Goal: Task Accomplishment & Management: Use online tool/utility

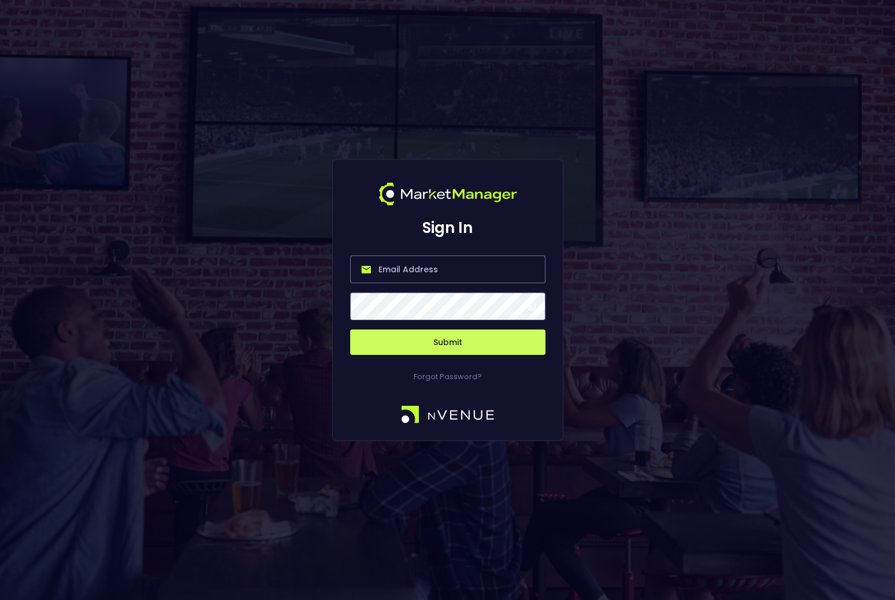
type input "[EMAIL_ADDRESS][DOMAIN_NAME]"
click at [455, 347] on button "Submit" at bounding box center [447, 341] width 195 height 25
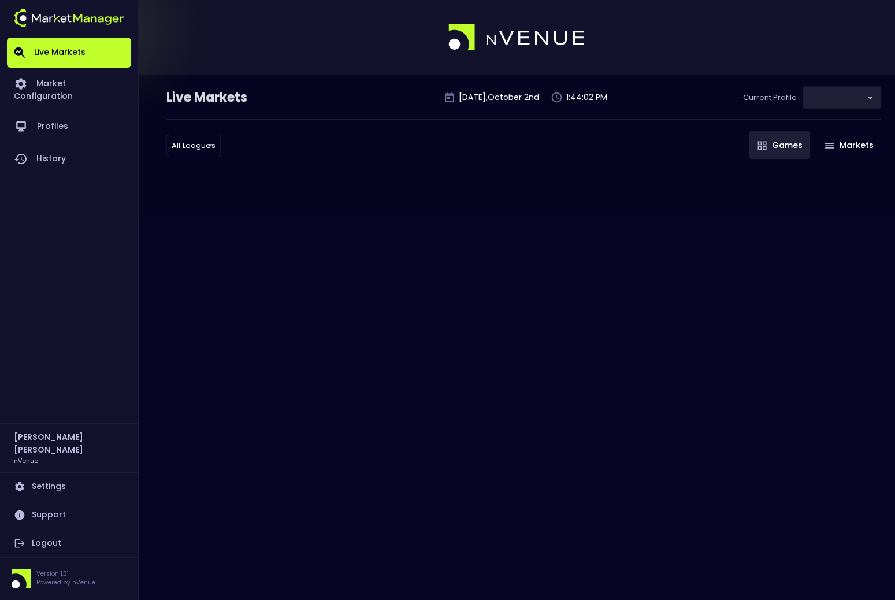
type input "d66ee90f-df8e-430e-a05c-aaf70ad95ad9"
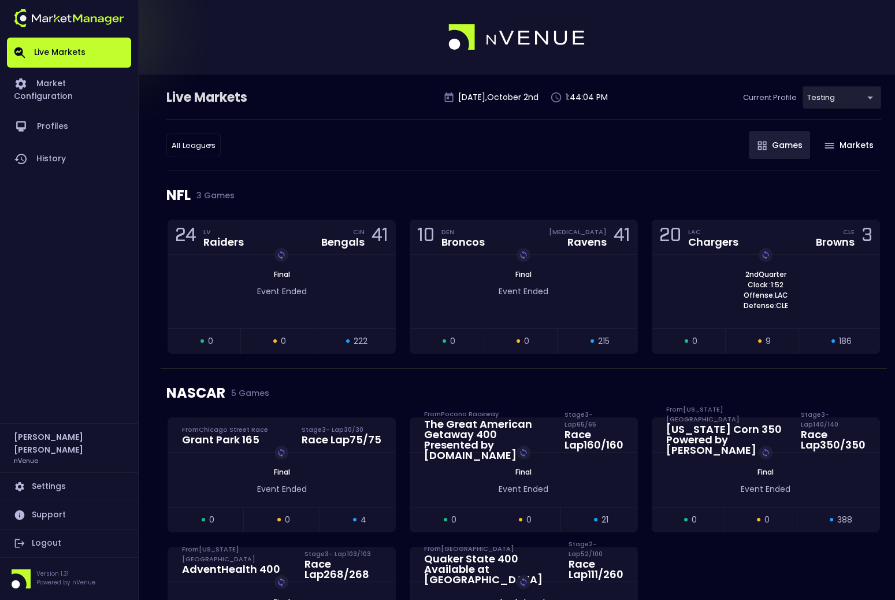
click at [58, 545] on link "Logout" at bounding box center [69, 543] width 124 height 28
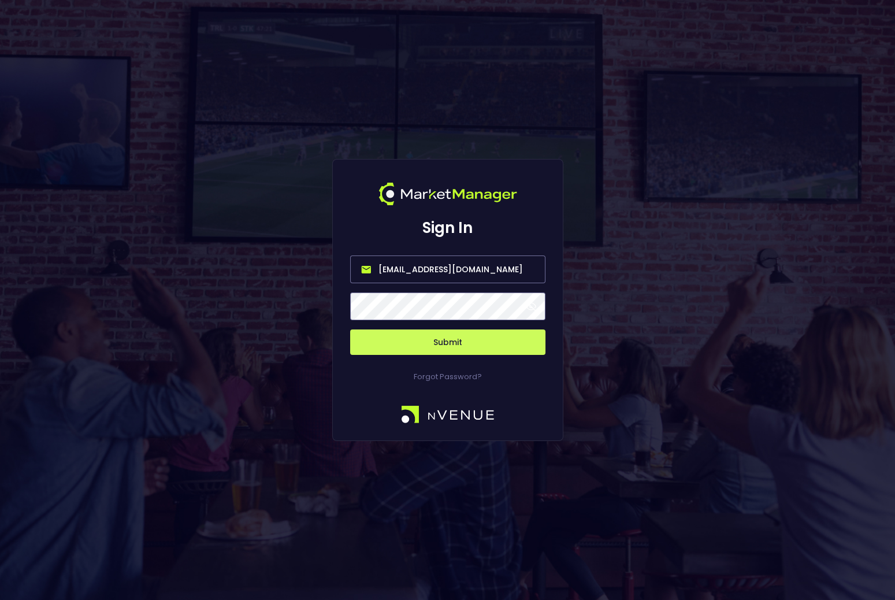
click at [455, 266] on input "[EMAIL_ADDRESS][DOMAIN_NAME]" at bounding box center [447, 269] width 195 height 28
type input "[EMAIL_ADDRESS][DOMAIN_NAME]"
click at [473, 336] on button "Submit" at bounding box center [447, 341] width 195 height 25
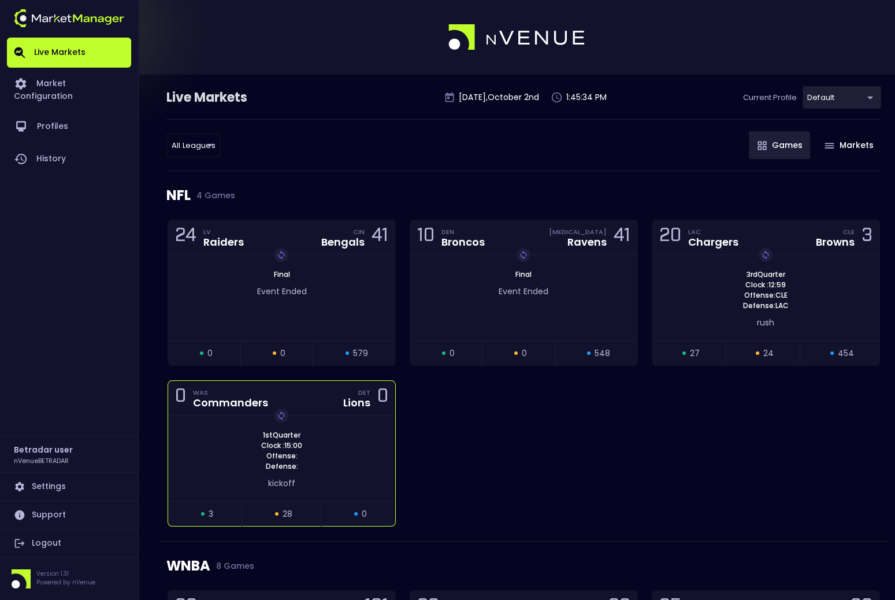
click at [318, 410] on div "0 WAS Commanders DET Lions 0" at bounding box center [281, 398] width 227 height 35
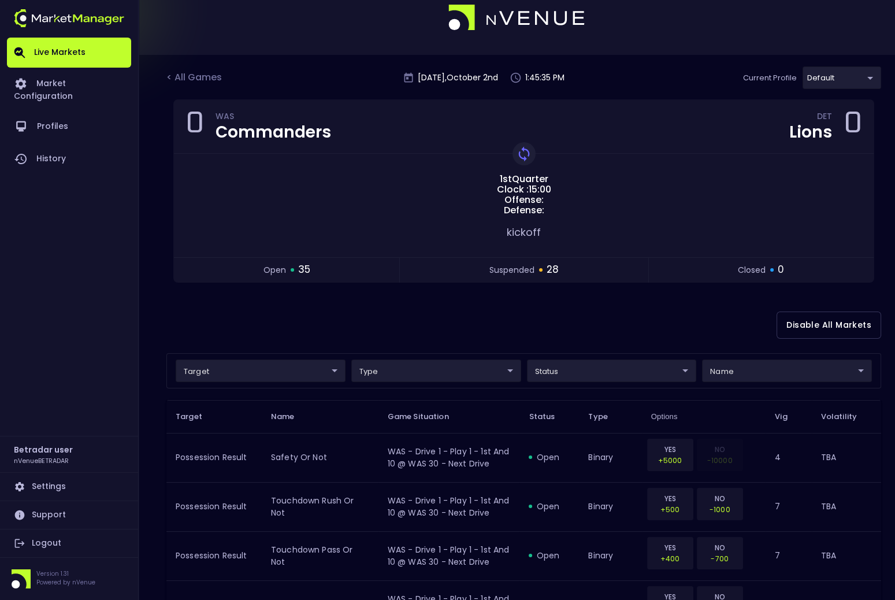
scroll to position [23, 0]
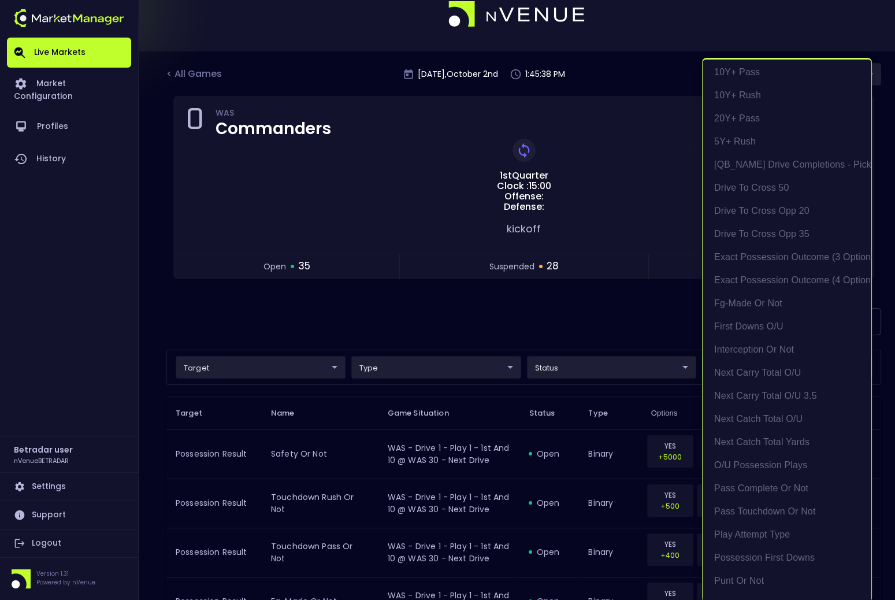
scroll to position [5, 0]
click at [782, 279] on li "exact possession outcome (4 options)" at bounding box center [787, 279] width 169 height 23
type input "Possession Result"
type input "group"
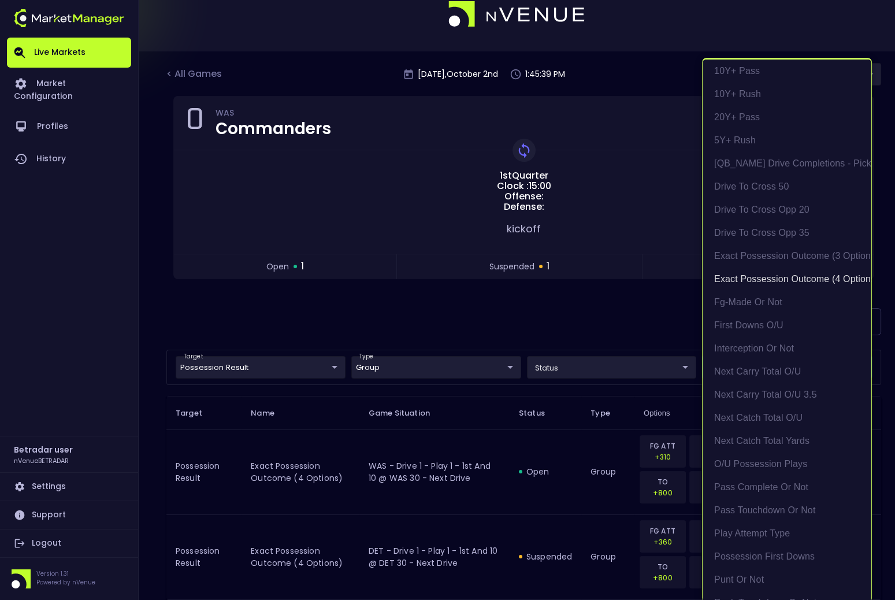
click at [583, 342] on div at bounding box center [447, 300] width 895 height 600
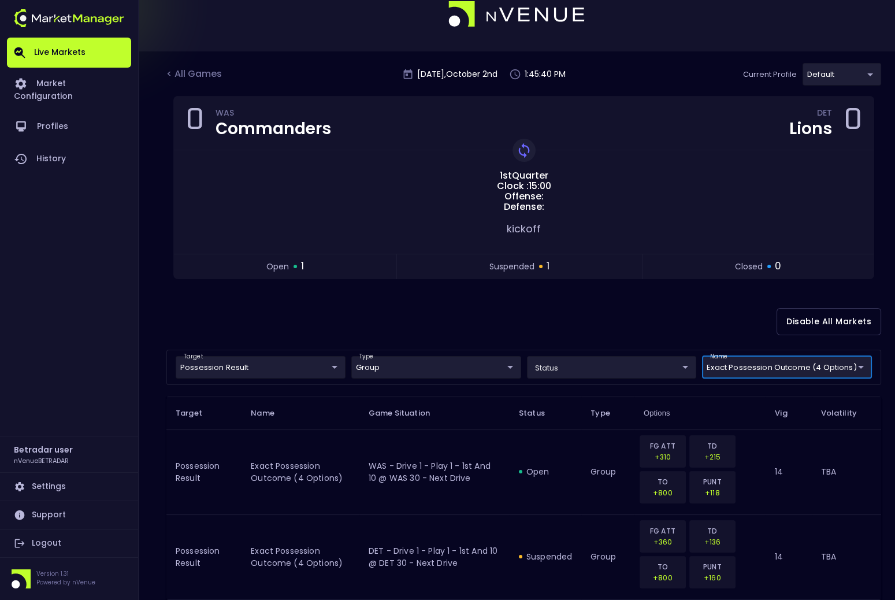
scroll to position [0, 0]
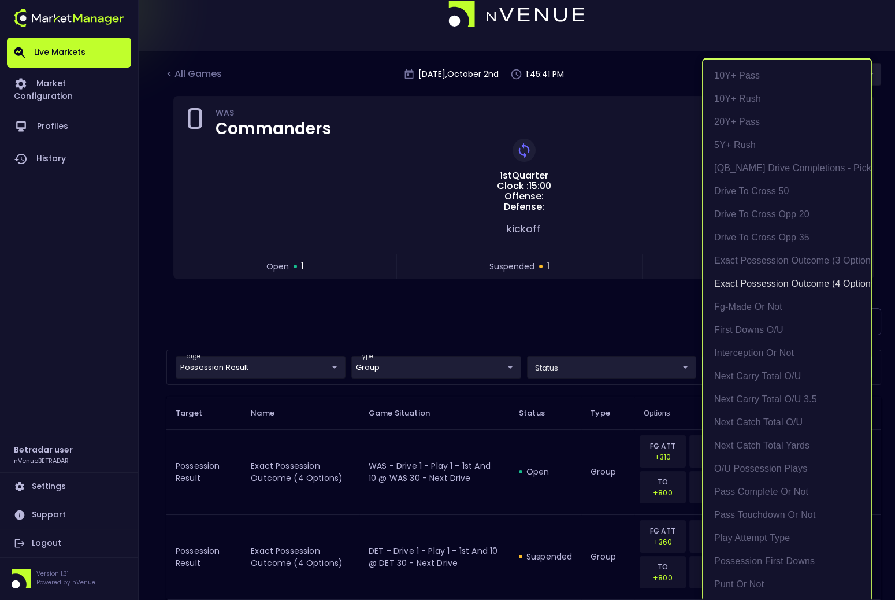
click at [718, 361] on body "Live Markets Market Configuration Profiles History Betradar user nVenueBETRADAR…" at bounding box center [447, 317] width 895 height 681
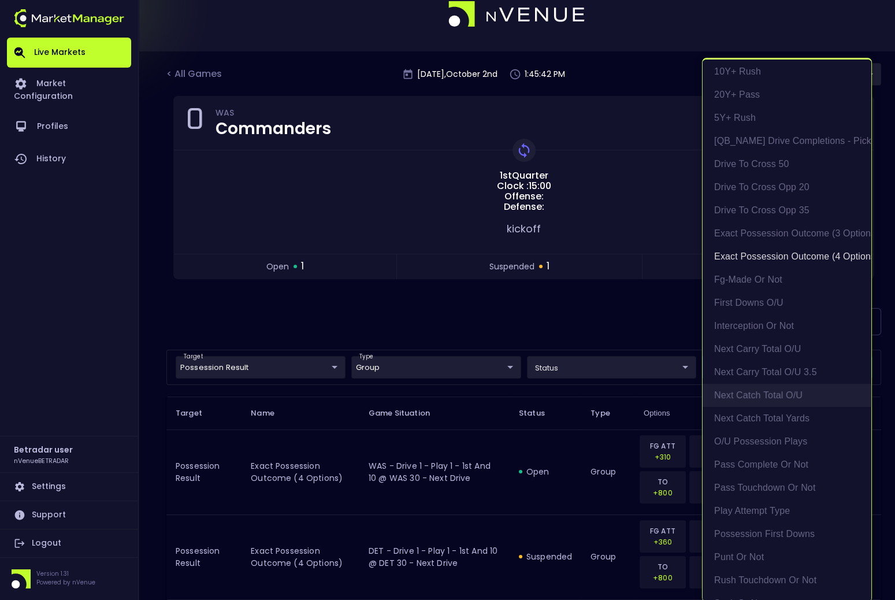
scroll to position [32, 0]
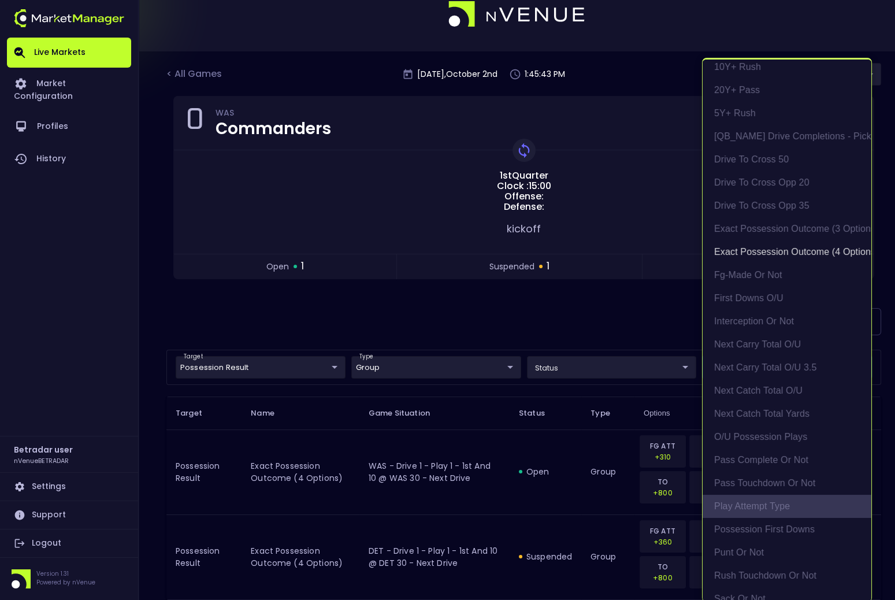
click at [761, 501] on li "Play Attempt Type" at bounding box center [787, 506] width 169 height 23
type input "exact possession outcome (4 options),Play Attempt Type"
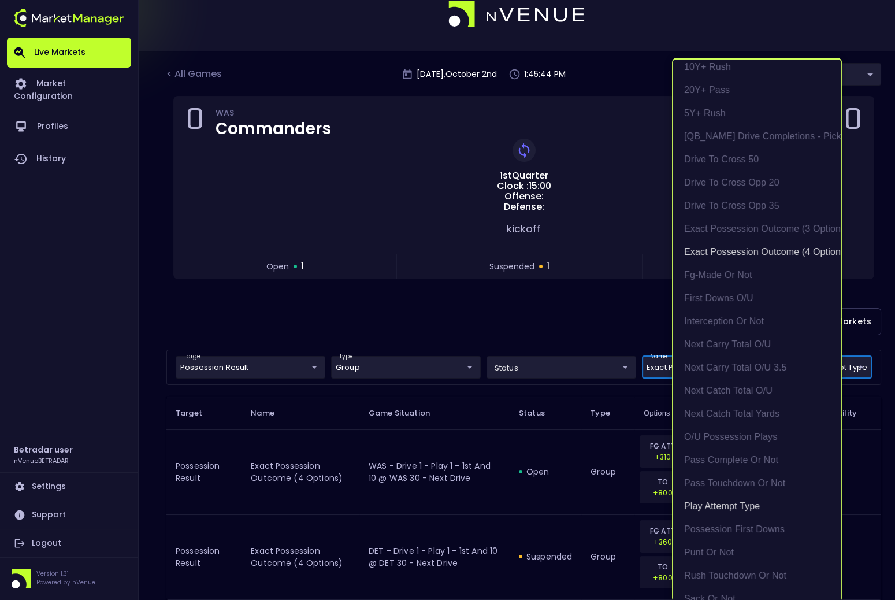
click at [271, 337] on div at bounding box center [447, 300] width 895 height 600
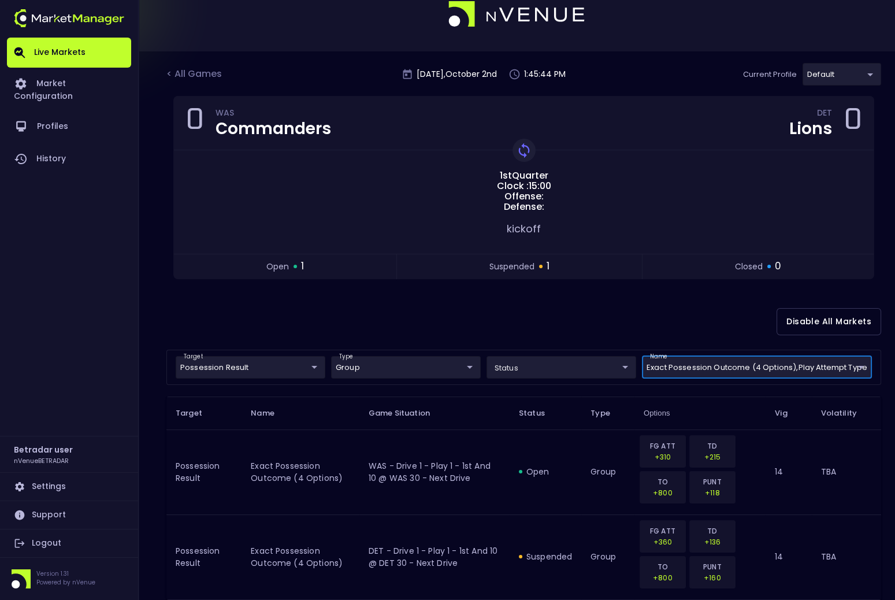
scroll to position [0, 0]
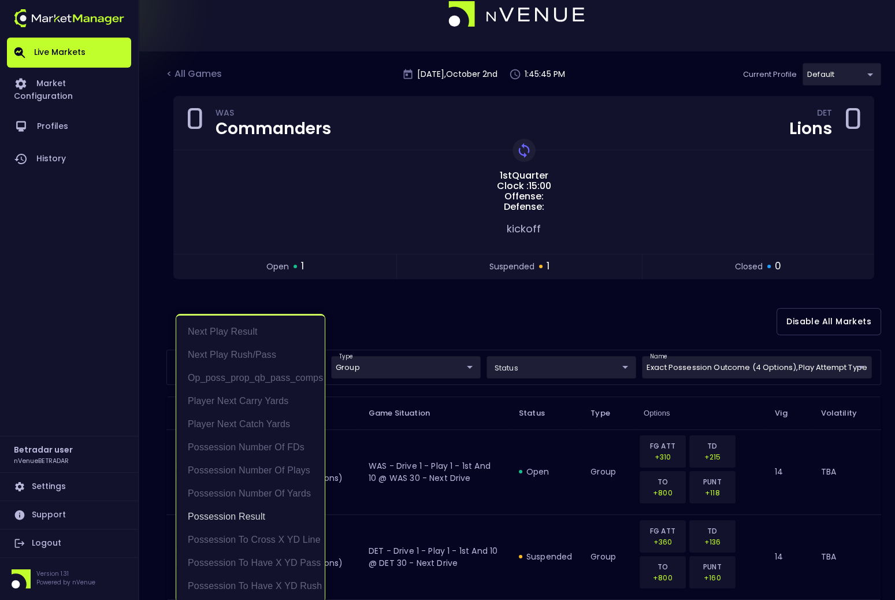
click at [268, 367] on body "Live Markets Market Configuration Profiles History Betradar user nVenueBETRADAR…" at bounding box center [447, 317] width 895 height 681
click at [258, 351] on li "Next Play Rush/Pass" at bounding box center [250, 354] width 149 height 23
type input "Possession Result,Next Play Rush/Pass"
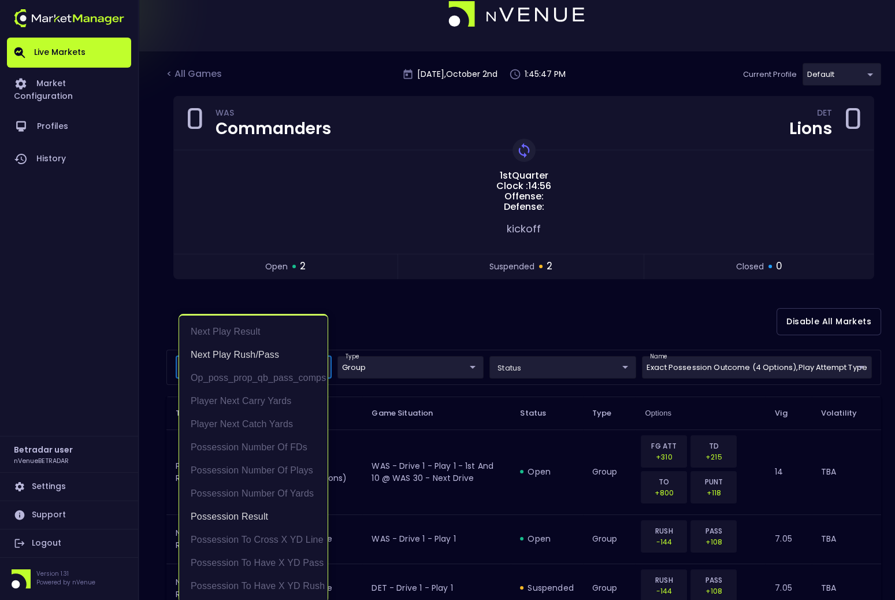
click at [428, 314] on div at bounding box center [447, 300] width 895 height 600
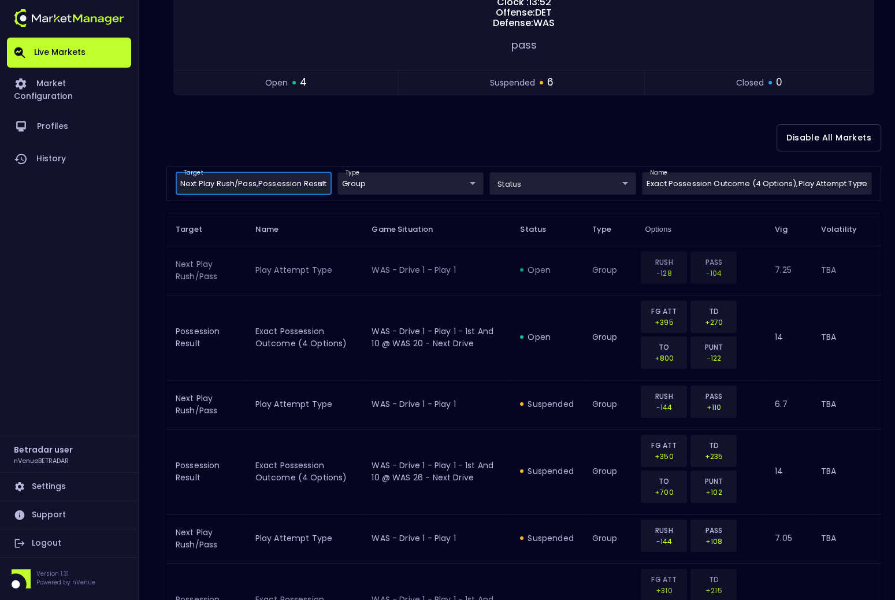
scroll to position [209, 0]
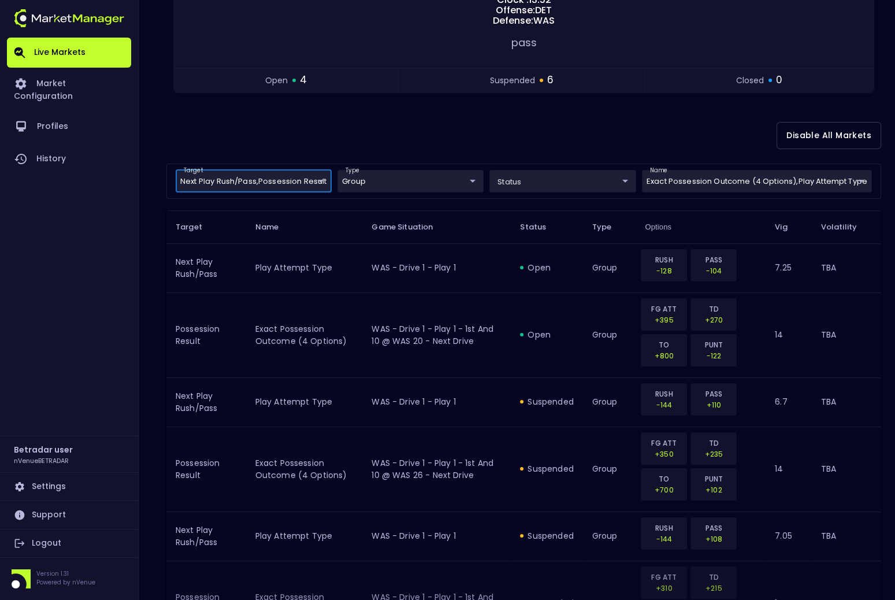
click at [530, 180] on body "Live Markets Market Configuration Profiles History Betradar user nVenueBETRADAR…" at bounding box center [447, 381] width 895 height 1181
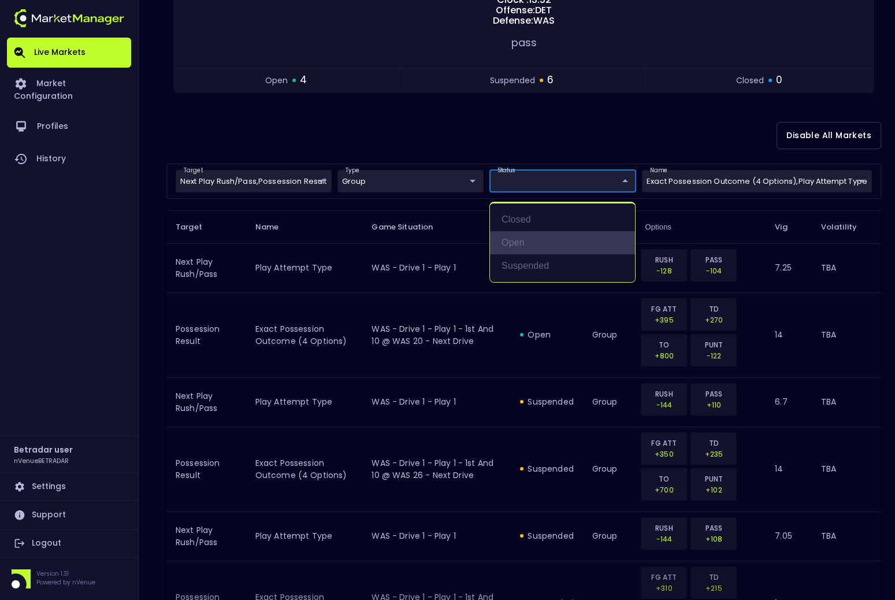
click at [529, 243] on li "open" at bounding box center [562, 242] width 145 height 23
type input "open"
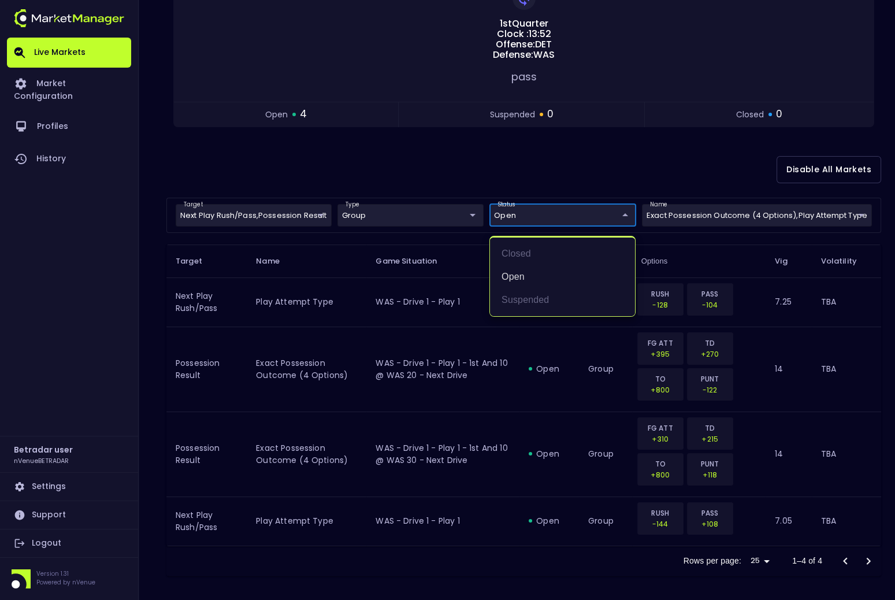
click at [483, 151] on div at bounding box center [447, 300] width 895 height 600
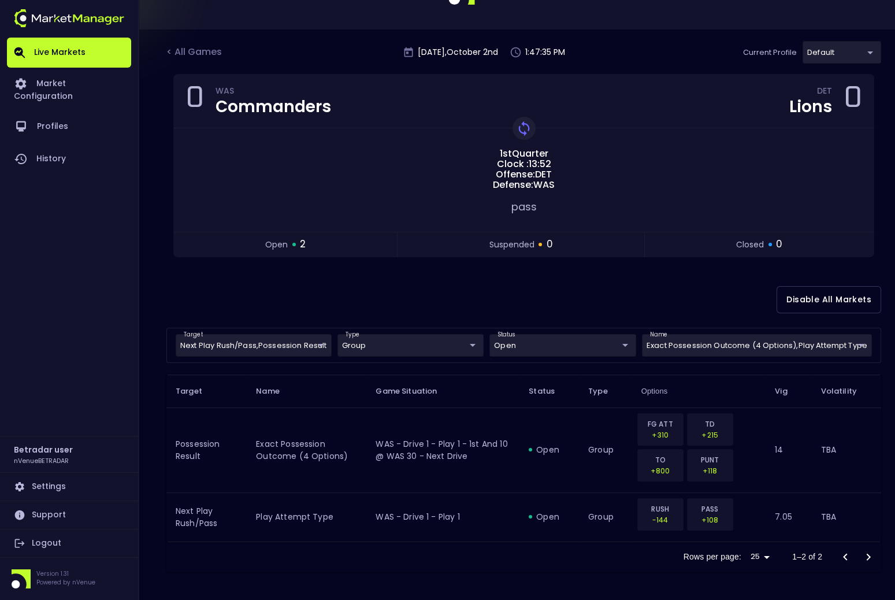
scroll to position [42, 0]
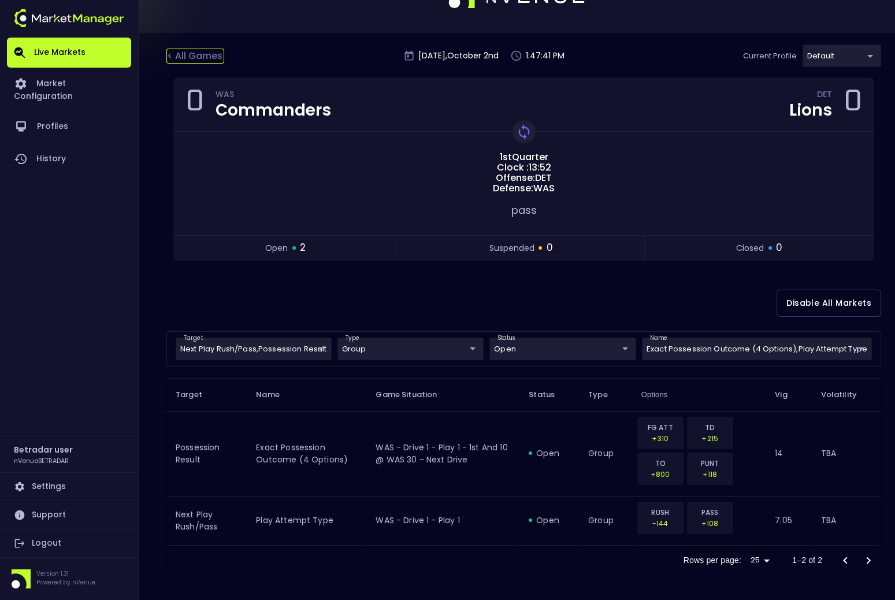
click at [181, 50] on div "< All Games" at bounding box center [195, 56] width 58 height 15
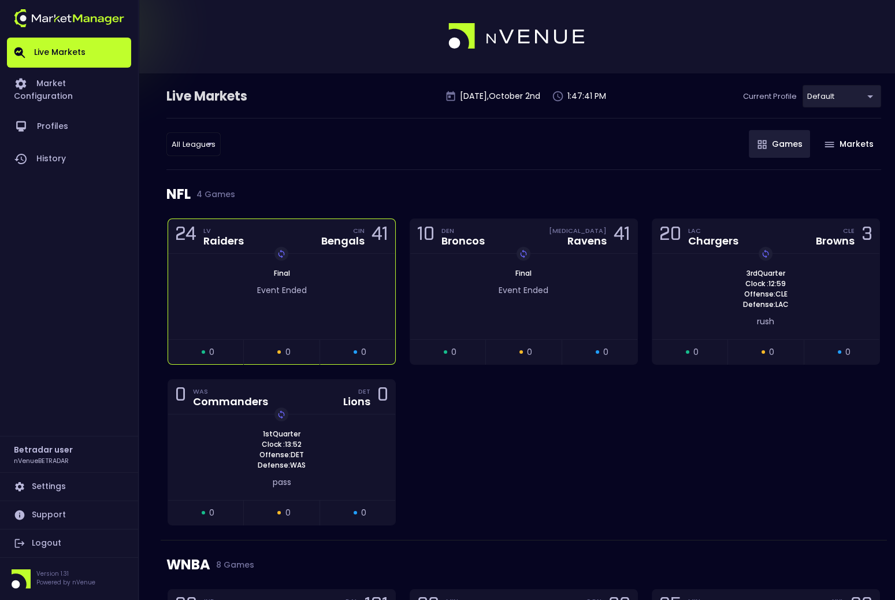
scroll to position [0, 0]
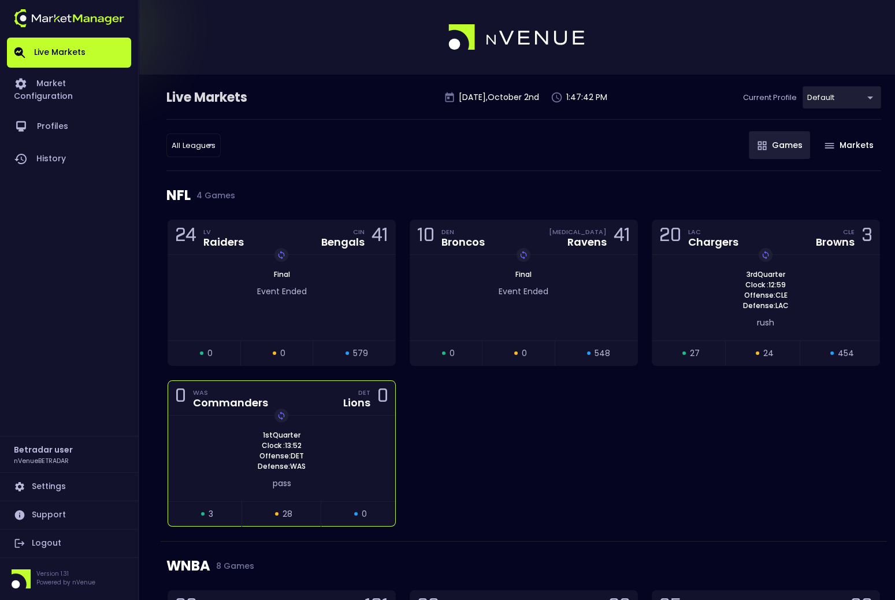
click at [358, 421] on div "1st Quarter Clock : 13:52 Offense: DET Defense: WAS Replay Game pass" at bounding box center [281, 458] width 227 height 86
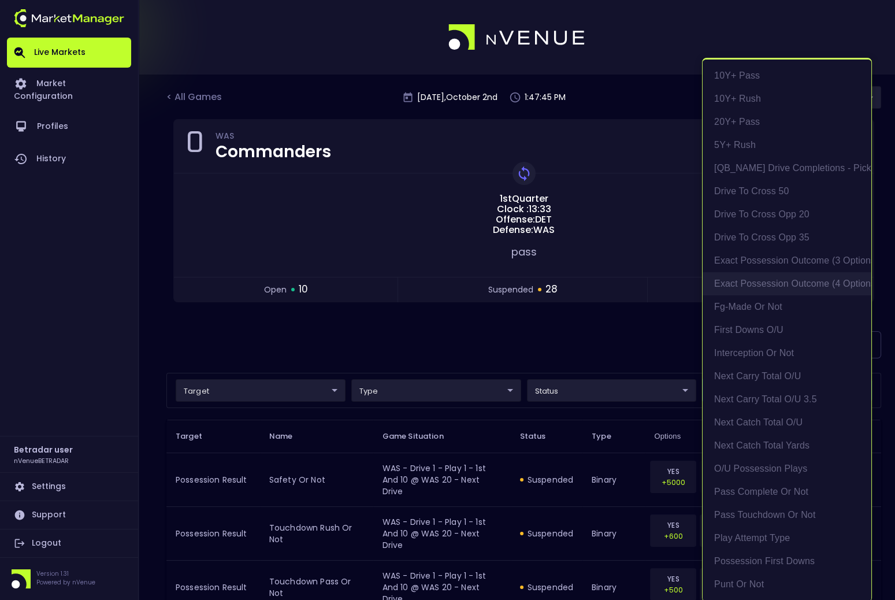
click at [773, 283] on li "exact possession outcome (4 options)" at bounding box center [787, 283] width 169 height 23
type input "Possession Result"
type input "group"
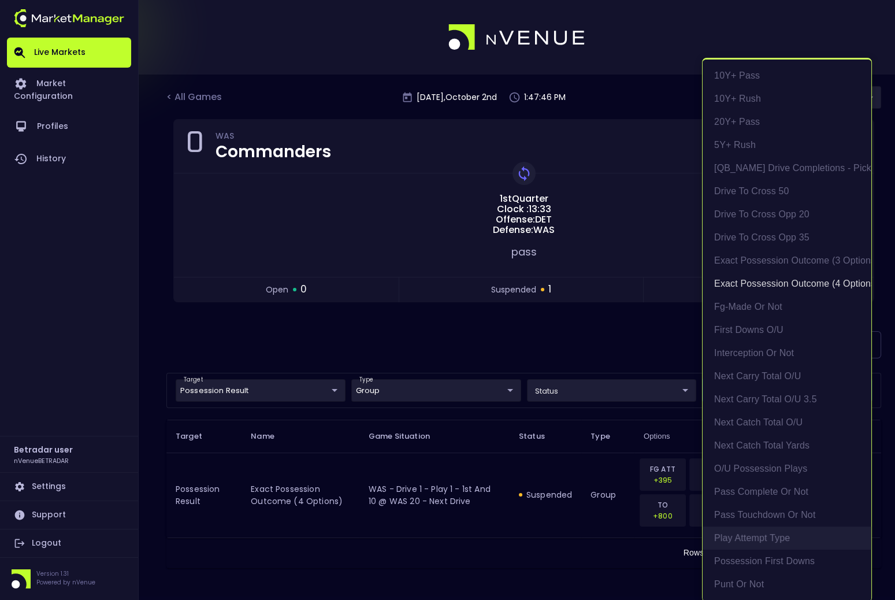
click at [775, 541] on li "Play Attempt Type" at bounding box center [787, 537] width 169 height 23
type input "exact possession outcome (4 options),Play Attempt Type"
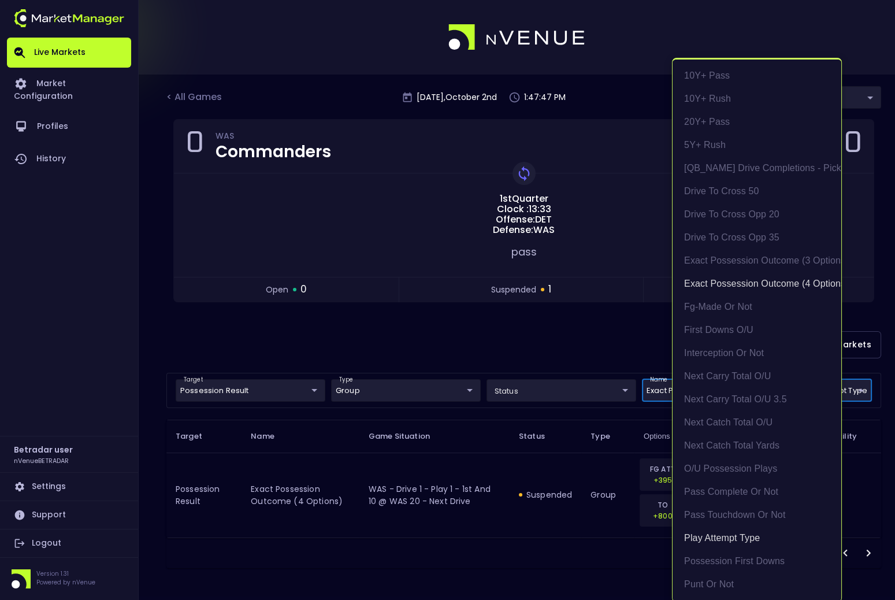
click at [233, 365] on div at bounding box center [447, 300] width 895 height 600
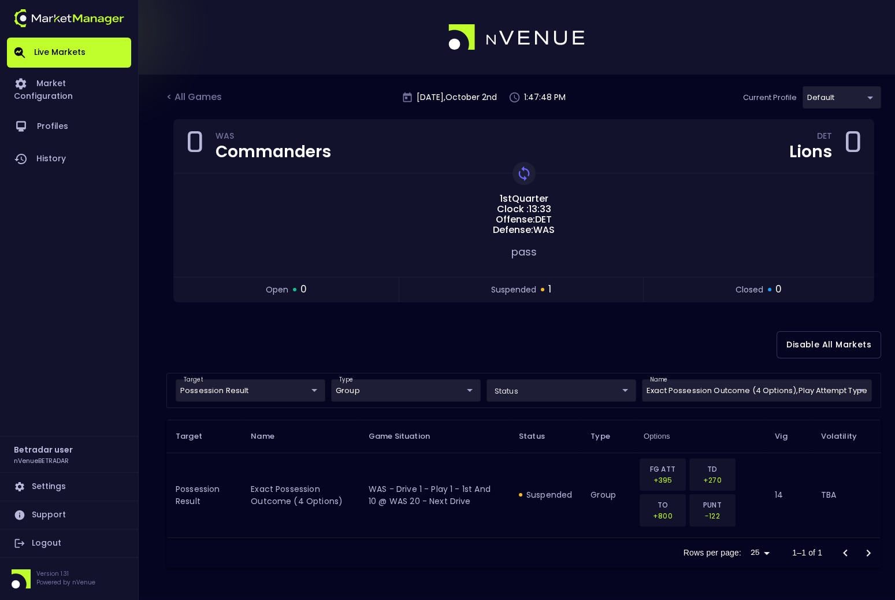
click at [238, 384] on body "Live Markets Market Configuration Profiles History Betradar user nVenueBETRADAR…" at bounding box center [447, 300] width 895 height 600
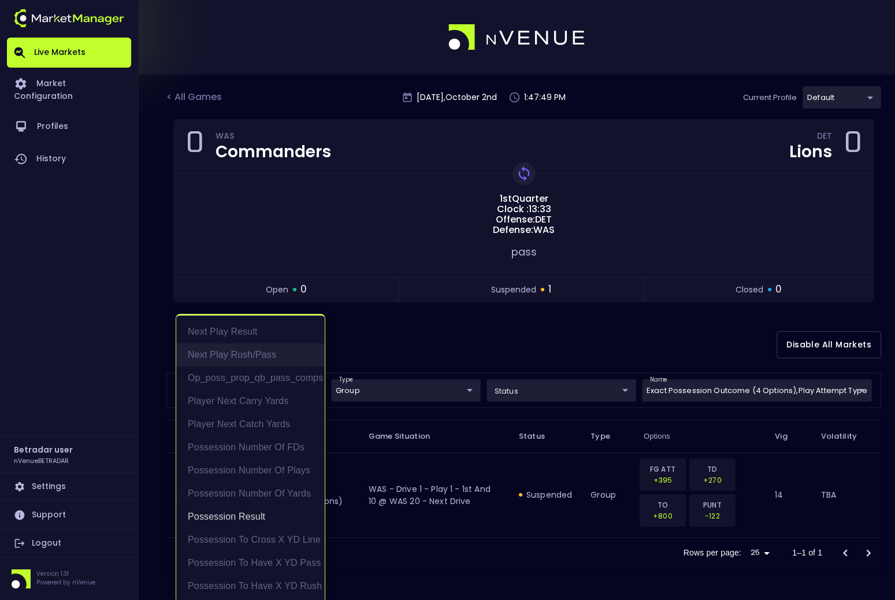
click at [239, 356] on li "Next Play Rush/Pass" at bounding box center [250, 354] width 149 height 23
type input "Possession Result,Next Play Rush/Pass"
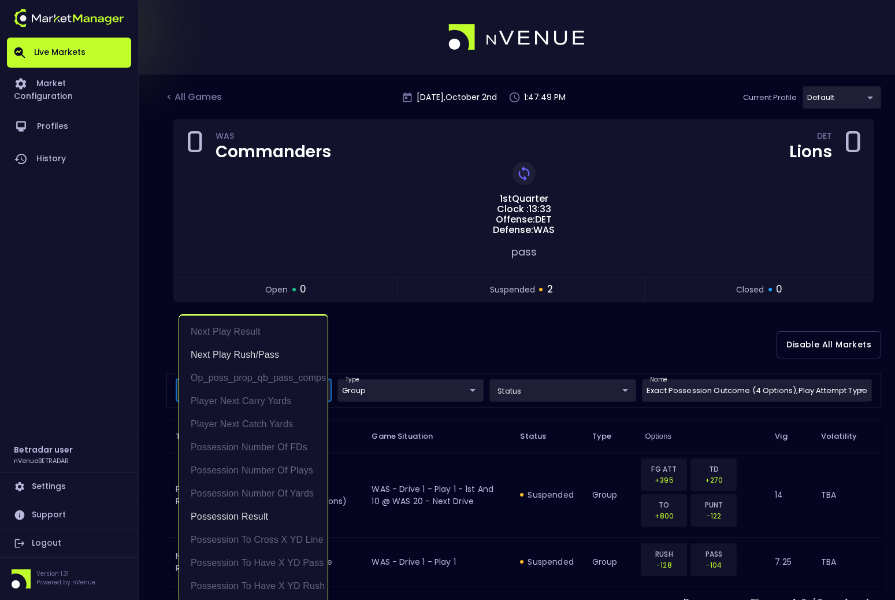
click at [440, 318] on div at bounding box center [447, 300] width 895 height 600
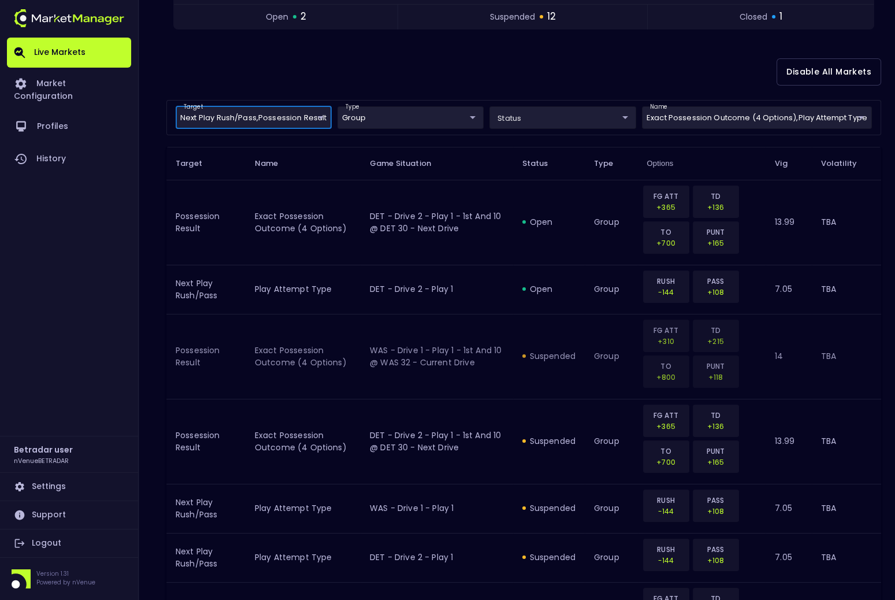
scroll to position [272, 0]
click at [149, 168] on div "< All Games [DATE] 1:52:20 PM Current Profile default 2aa9daef-f03c-4b05-aaf3-b…" at bounding box center [447, 532] width 895 height 1460
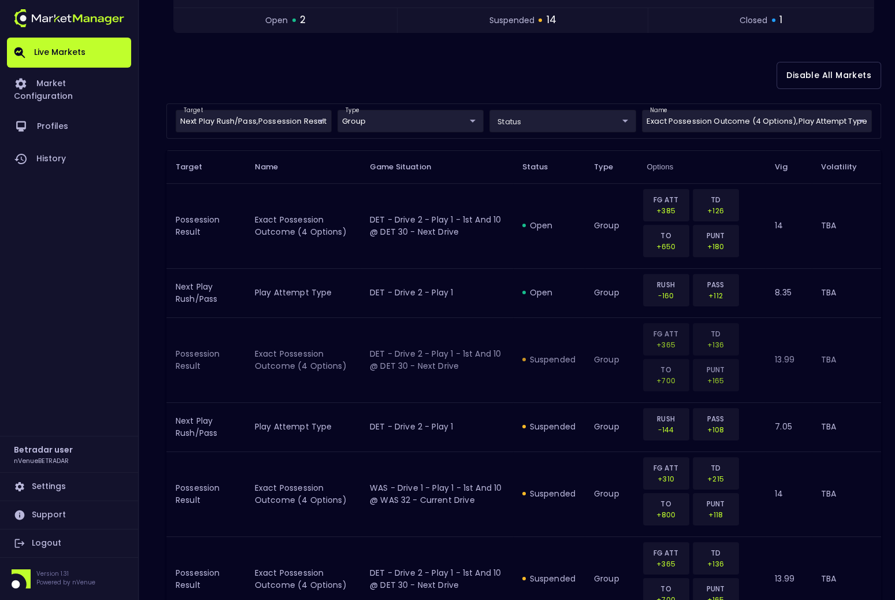
scroll to position [246, 0]
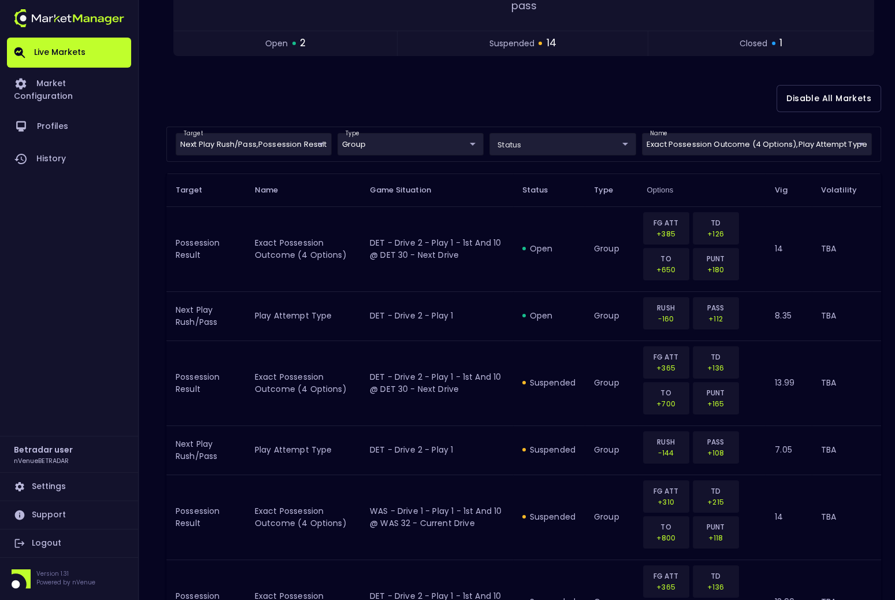
click at [452, 177] on th "Game Situation" at bounding box center [437, 189] width 153 height 33
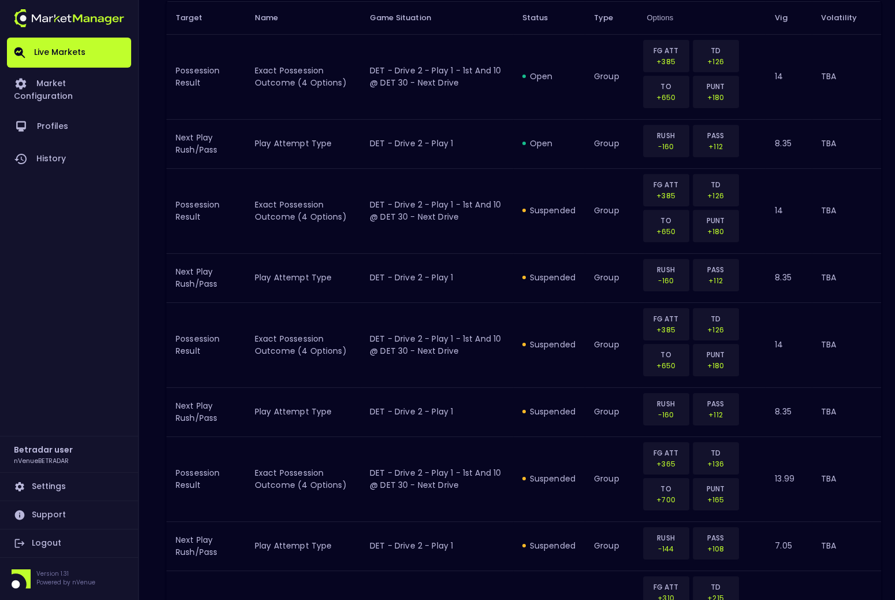
scroll to position [0, 0]
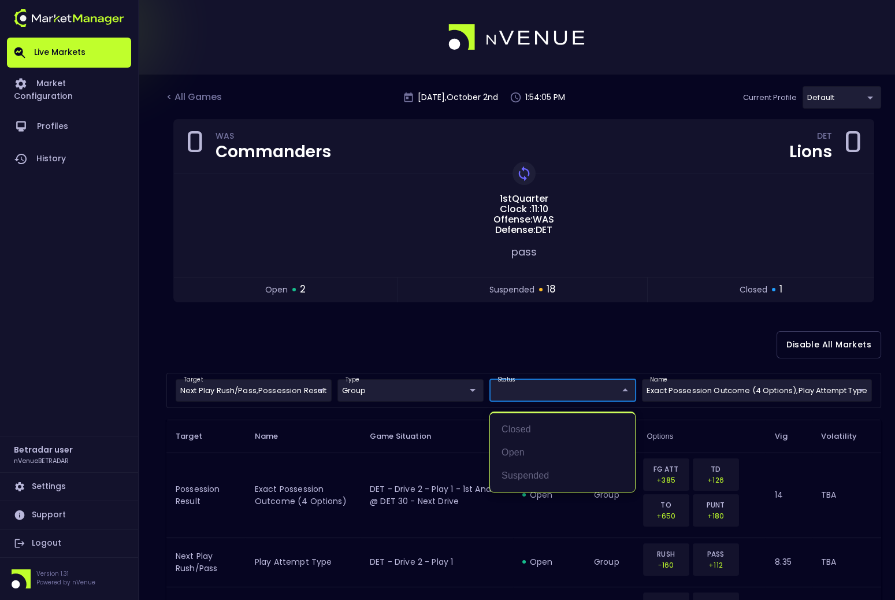
click at [510, 454] on li "open" at bounding box center [562, 452] width 145 height 23
type input "open"
click at [500, 334] on div at bounding box center [447, 300] width 895 height 600
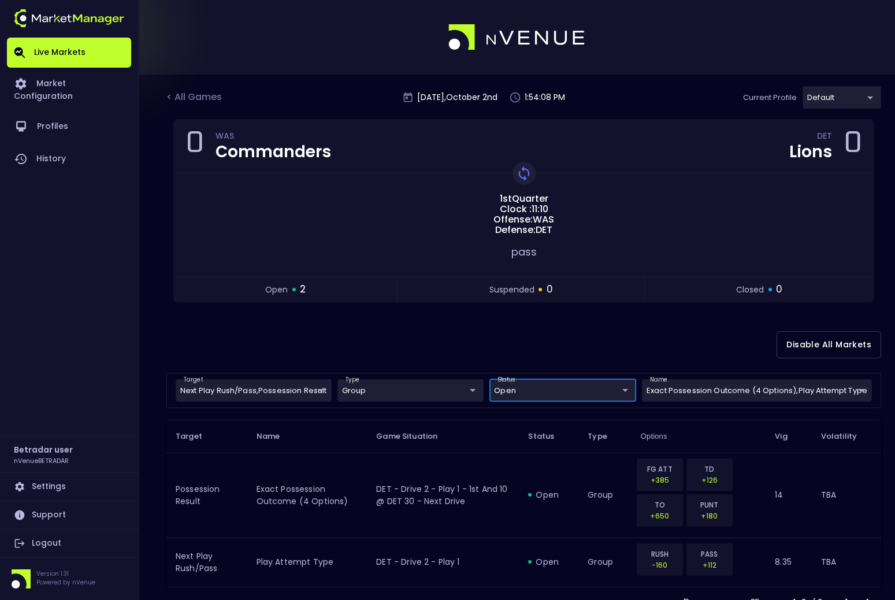
scroll to position [42, 0]
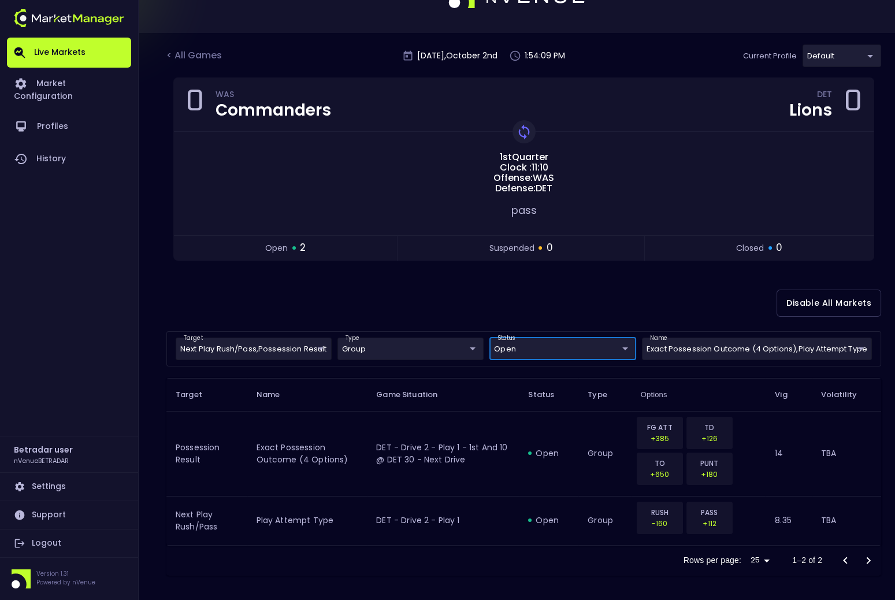
click at [507, 344] on body "Live Markets Market Configuration Profiles History Betradar user nVenueBETRADAR…" at bounding box center [447, 280] width 895 height 645
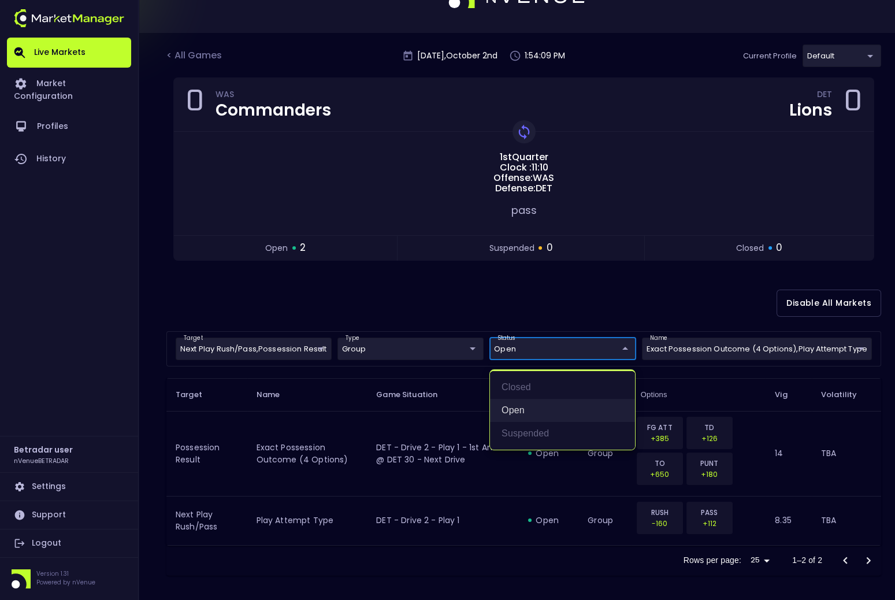
click at [510, 417] on li "open" at bounding box center [562, 410] width 145 height 23
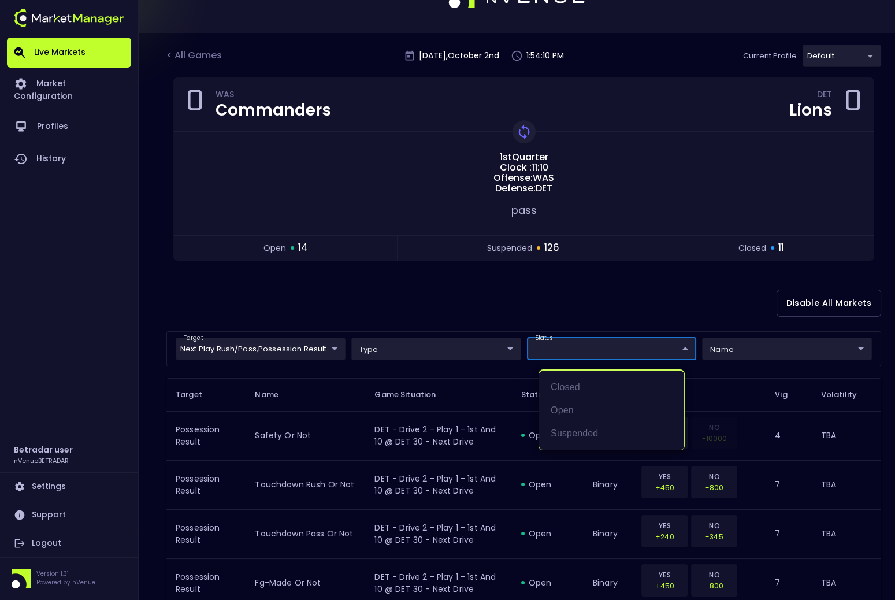
click at [464, 291] on div at bounding box center [447, 300] width 895 height 600
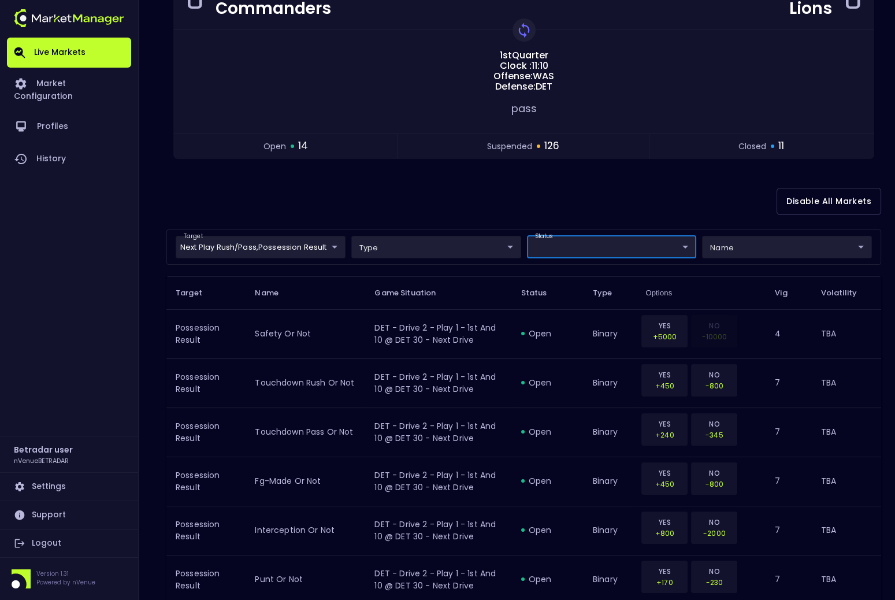
scroll to position [144, 0]
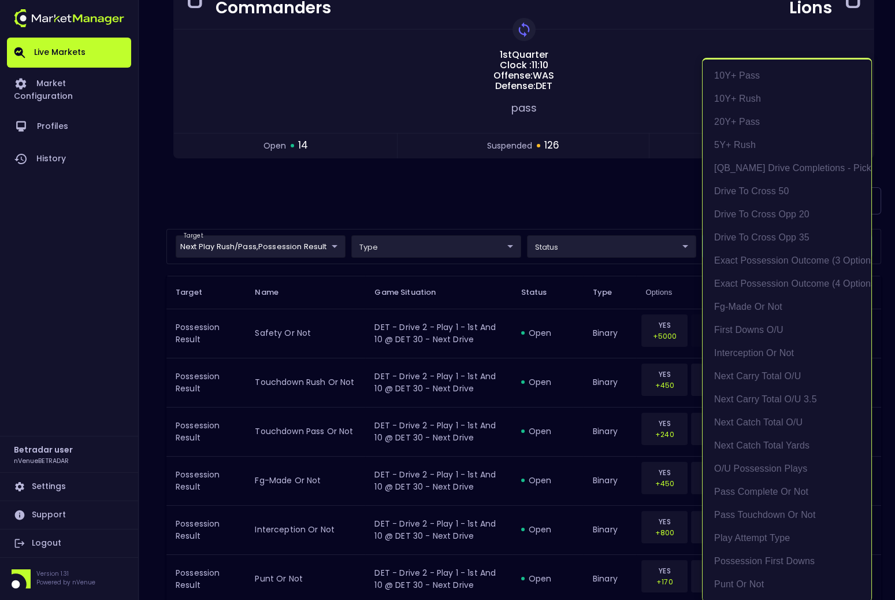
click at [756, 277] on li "exact possession outcome (4 options)" at bounding box center [787, 283] width 169 height 23
type input "group"
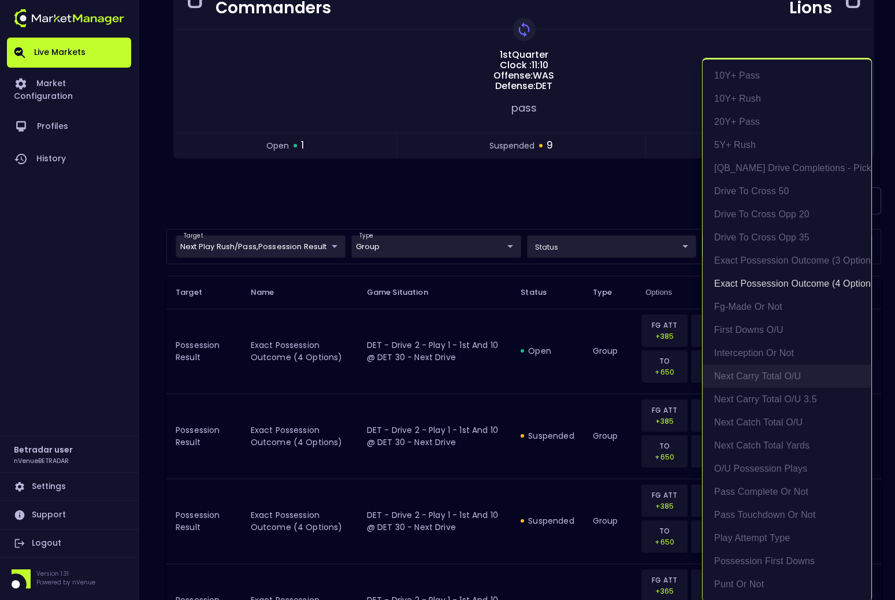
scroll to position [206, 0]
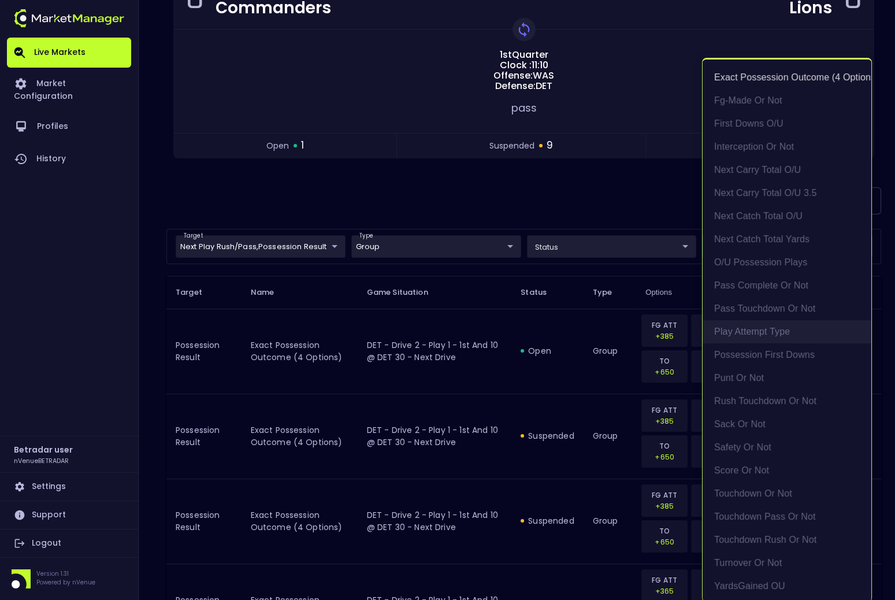
click at [749, 328] on li "Play Attempt Type" at bounding box center [787, 331] width 169 height 23
type input "exact possession outcome (4 options),Play Attempt Type"
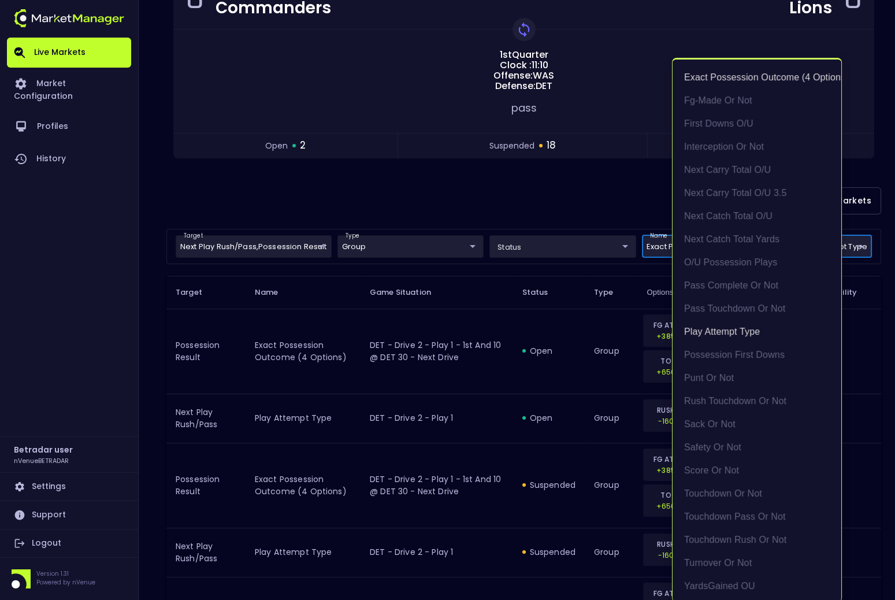
click at [486, 196] on div at bounding box center [447, 300] width 895 height 600
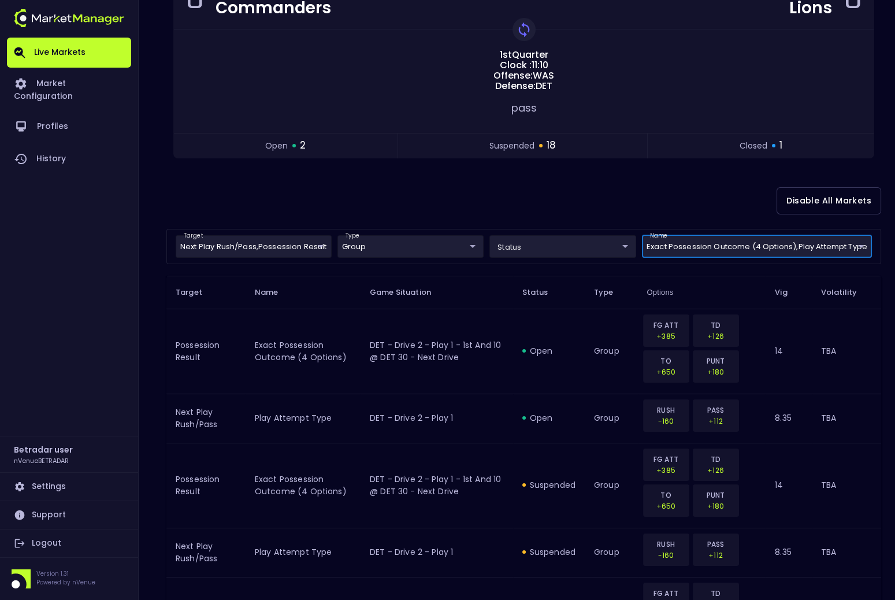
scroll to position [0, 0]
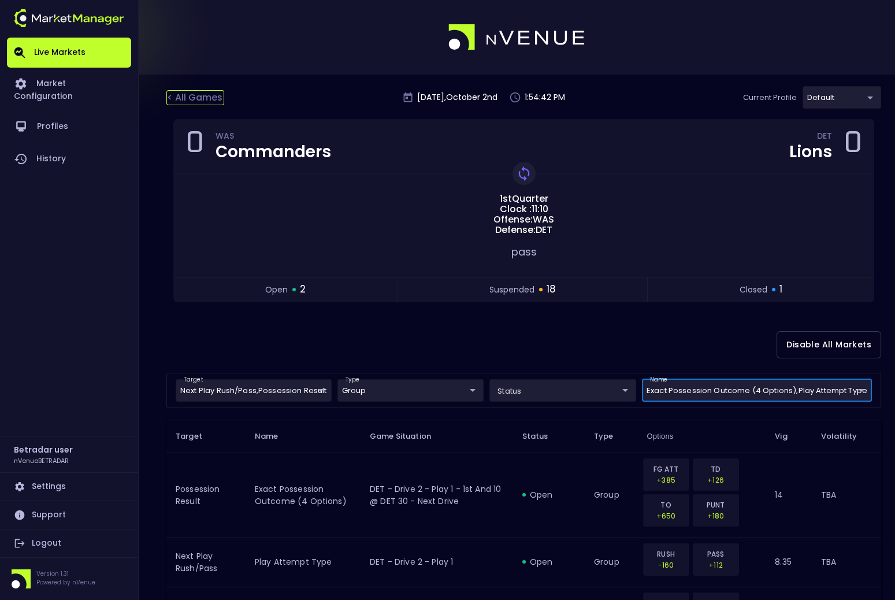
click at [206, 100] on div "< All Games" at bounding box center [195, 97] width 58 height 15
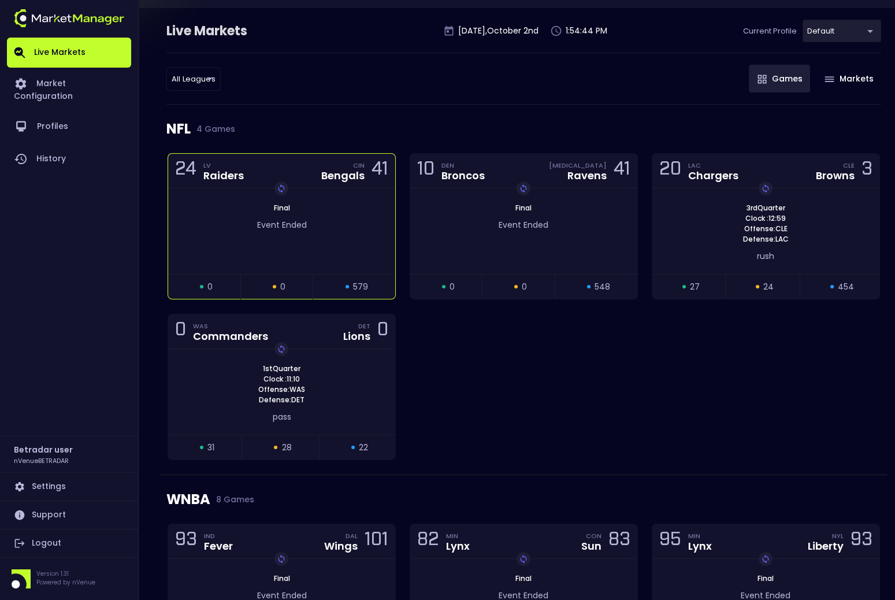
scroll to position [75, 0]
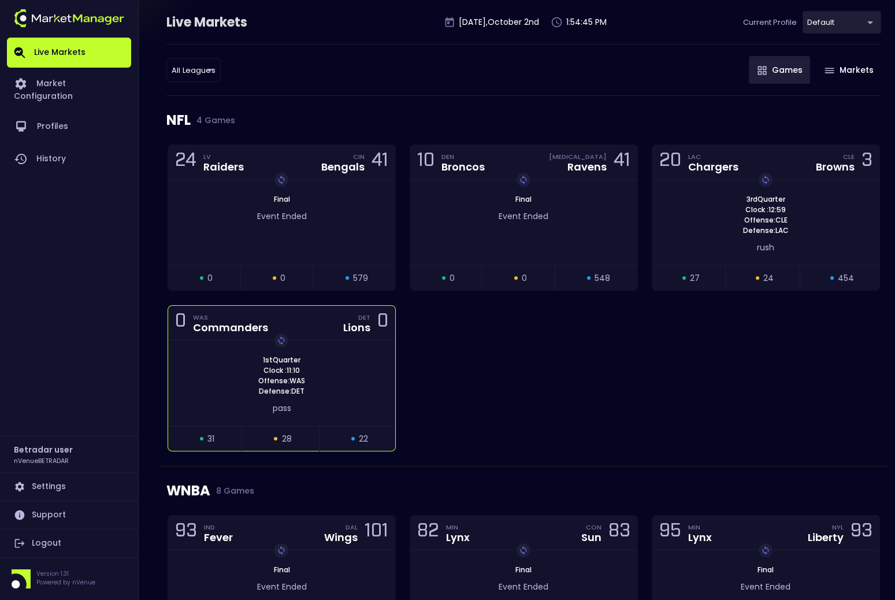
click at [329, 342] on div "1st Quarter Clock : 11:10 Offense: WAS Defense: DET Replay Game pass" at bounding box center [281, 383] width 227 height 86
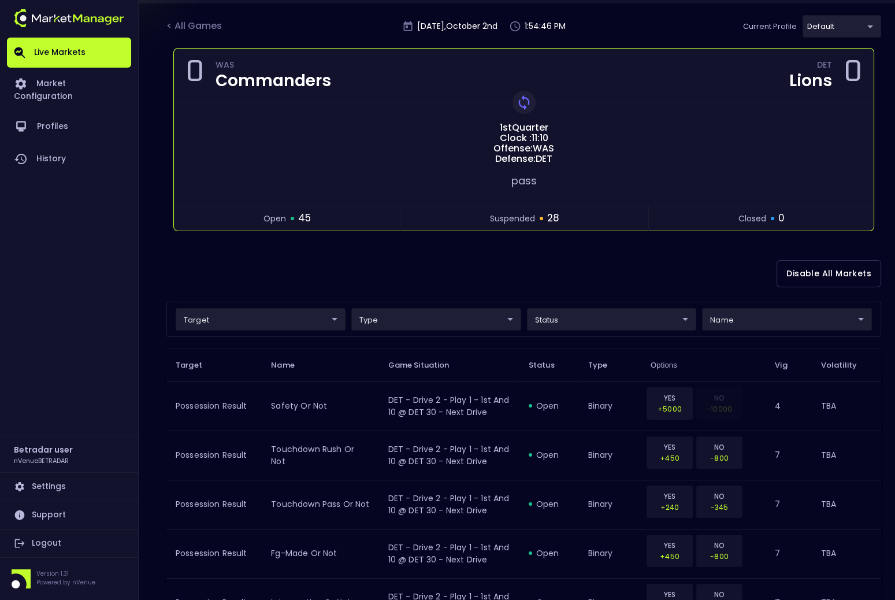
scroll to position [77, 0]
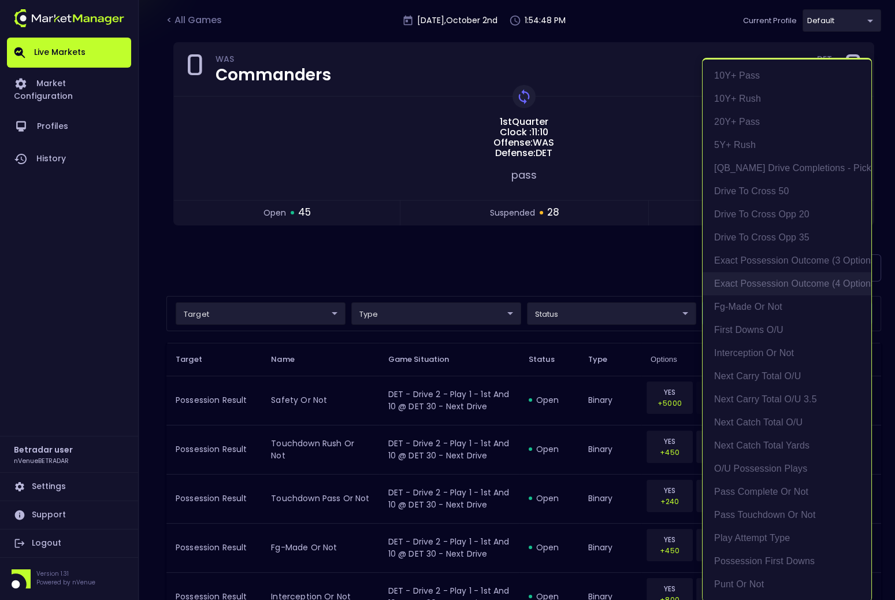
click at [785, 282] on li "exact possession outcome (4 options)" at bounding box center [787, 283] width 169 height 23
type input "Possession Result"
type input "group"
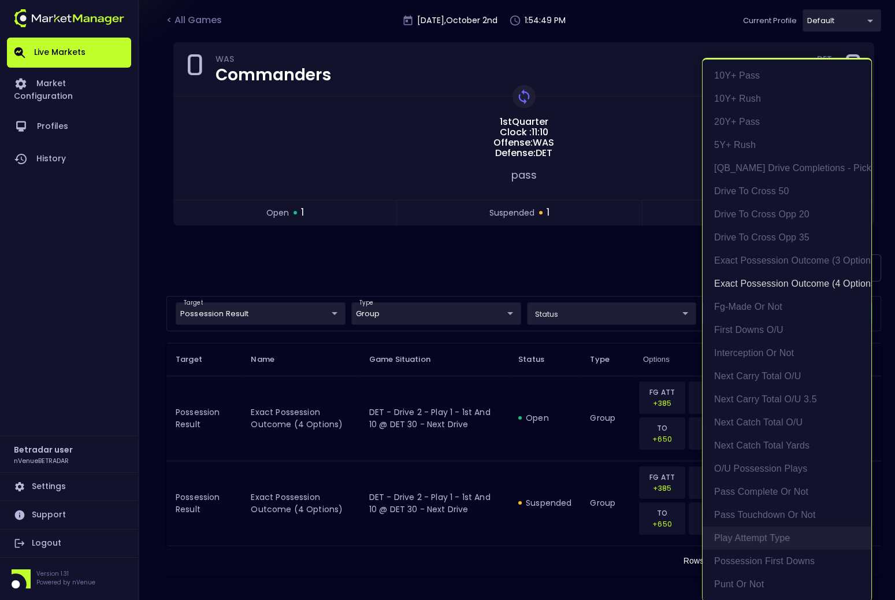
click at [753, 535] on li "Play Attempt Type" at bounding box center [787, 537] width 169 height 23
type input "exact possession outcome (4 options),Play Attempt Type"
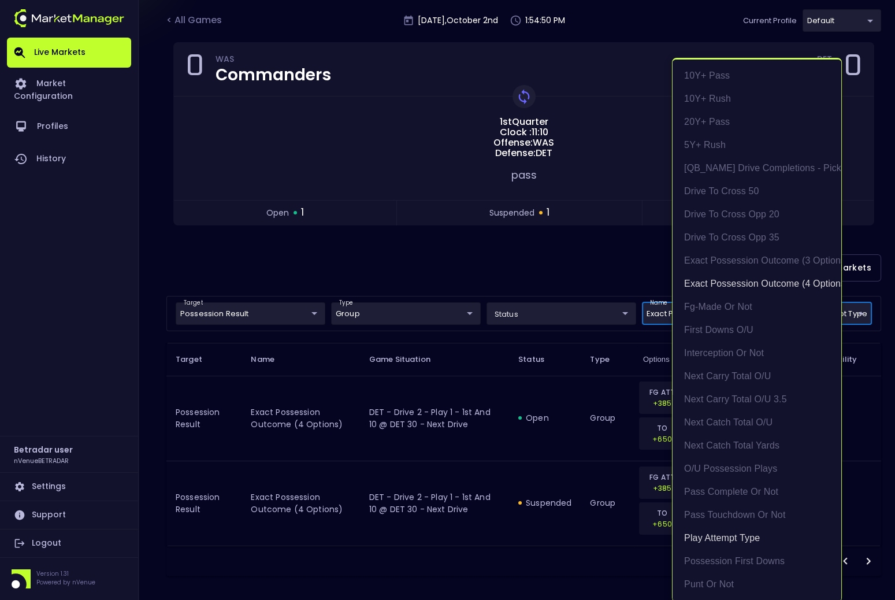
click at [318, 276] on div at bounding box center [447, 300] width 895 height 600
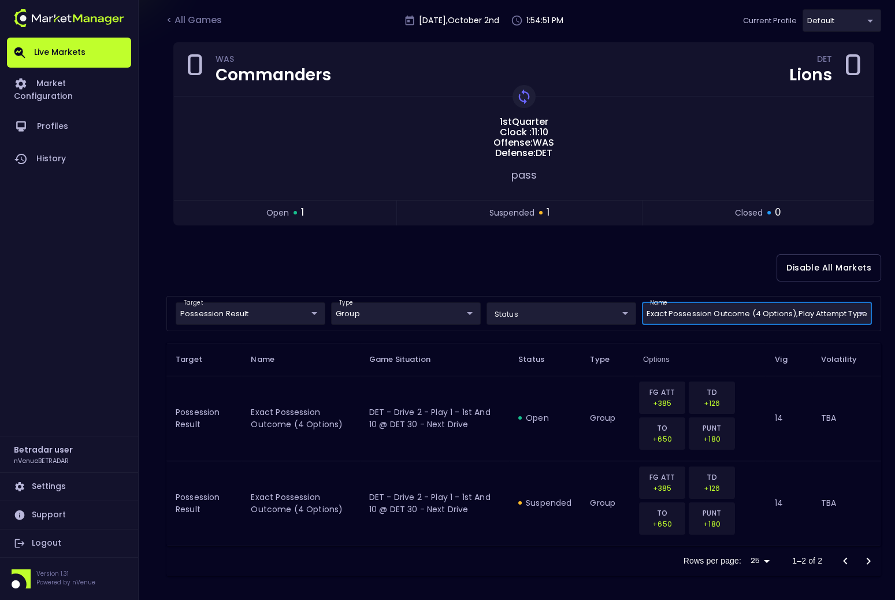
scroll to position [0, 0]
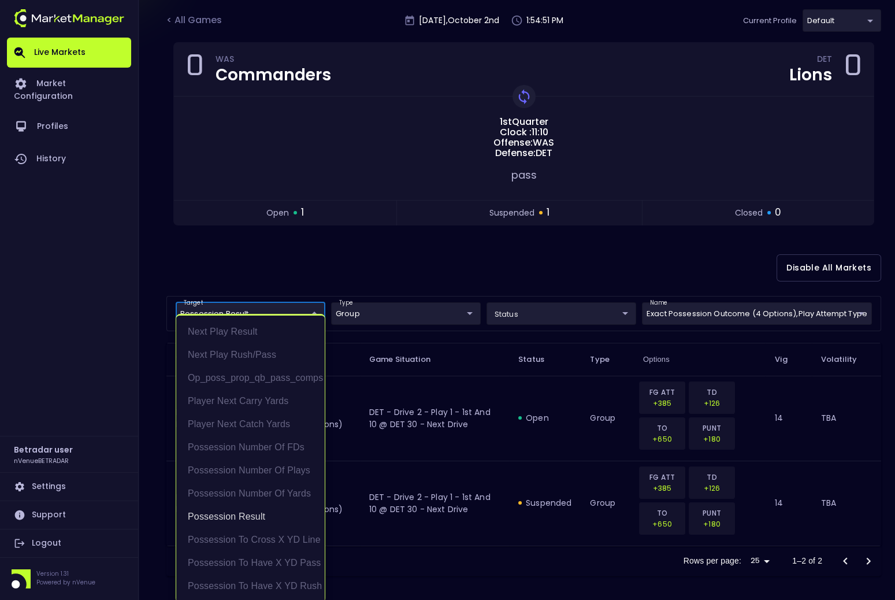
click at [264, 307] on body "Live Markets Market Configuration Profiles History Betradar user nVenueBETRADAR…" at bounding box center [447, 263] width 895 height 681
click at [255, 351] on li "Next Play Rush/Pass" at bounding box center [250, 354] width 149 height 23
type input "Possession Result,Next Play Rush/Pass"
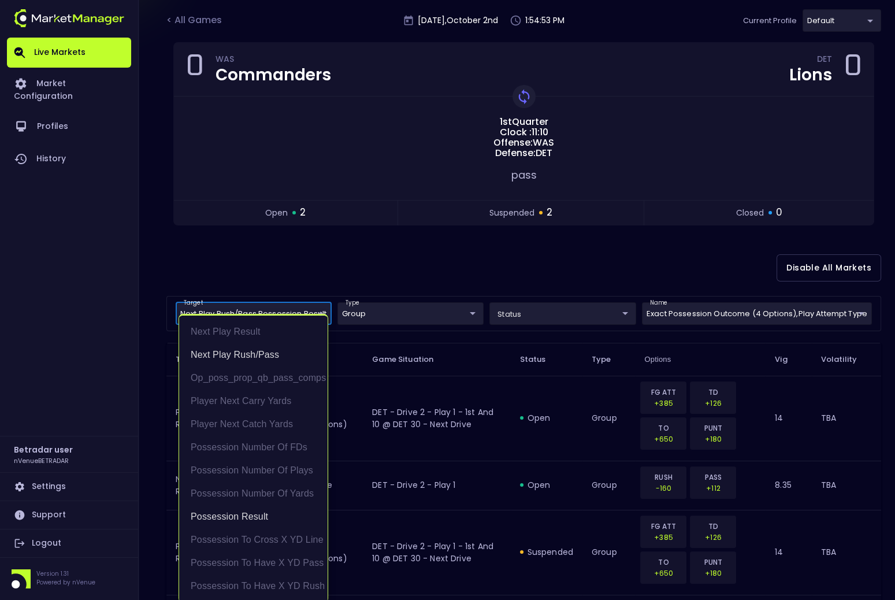
click at [345, 278] on div at bounding box center [447, 300] width 895 height 600
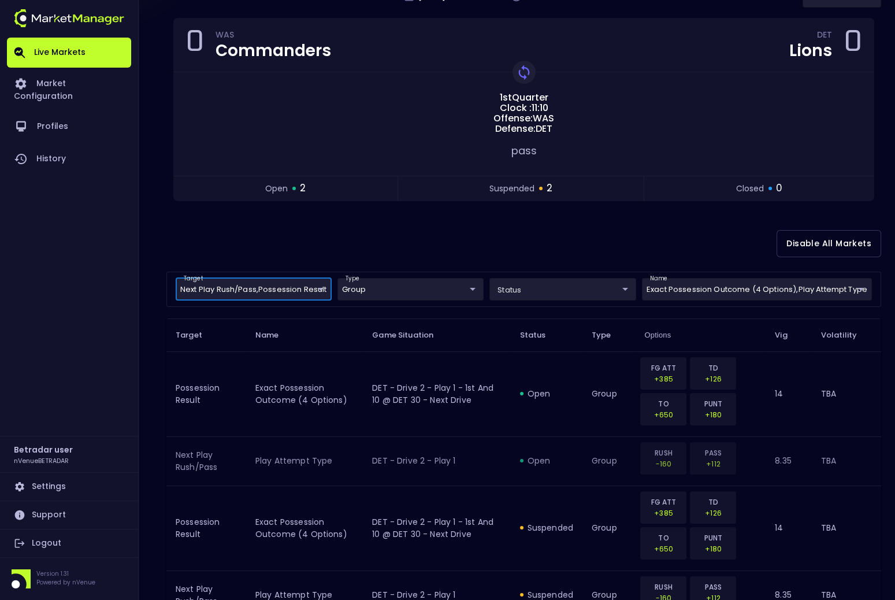
scroll to position [94, 0]
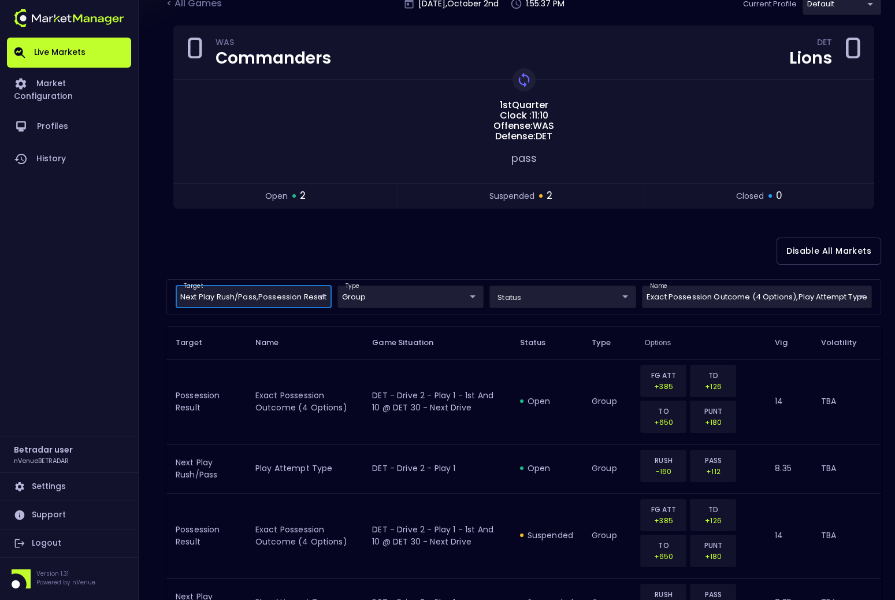
click at [494, 251] on div "Disable All Markets" at bounding box center [523, 251] width 715 height 56
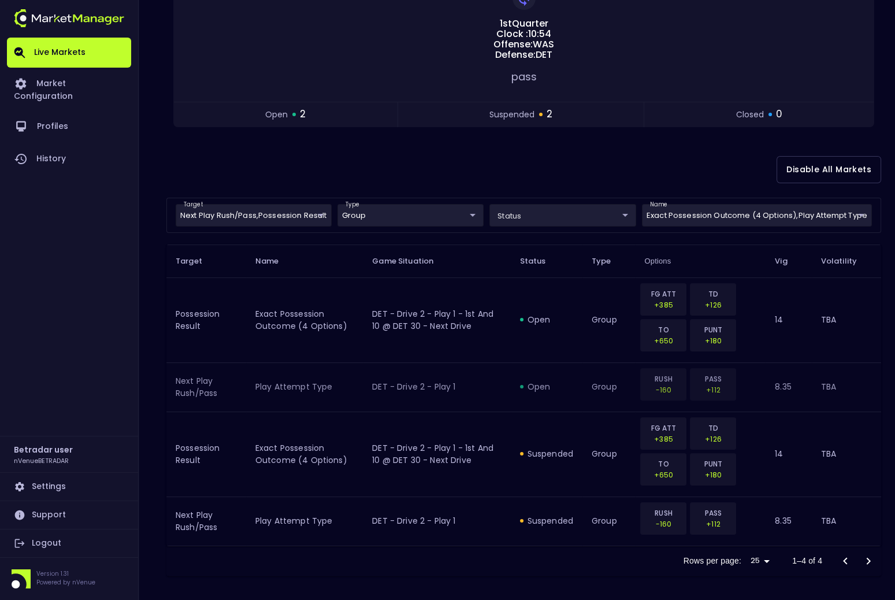
scroll to position [164, 0]
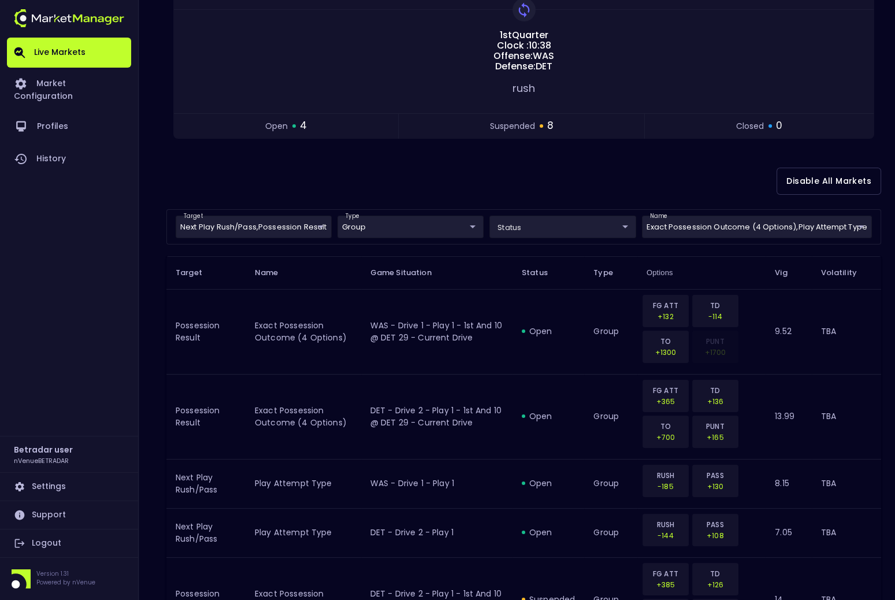
click at [475, 203] on div "Disable All Markets" at bounding box center [523, 181] width 715 height 56
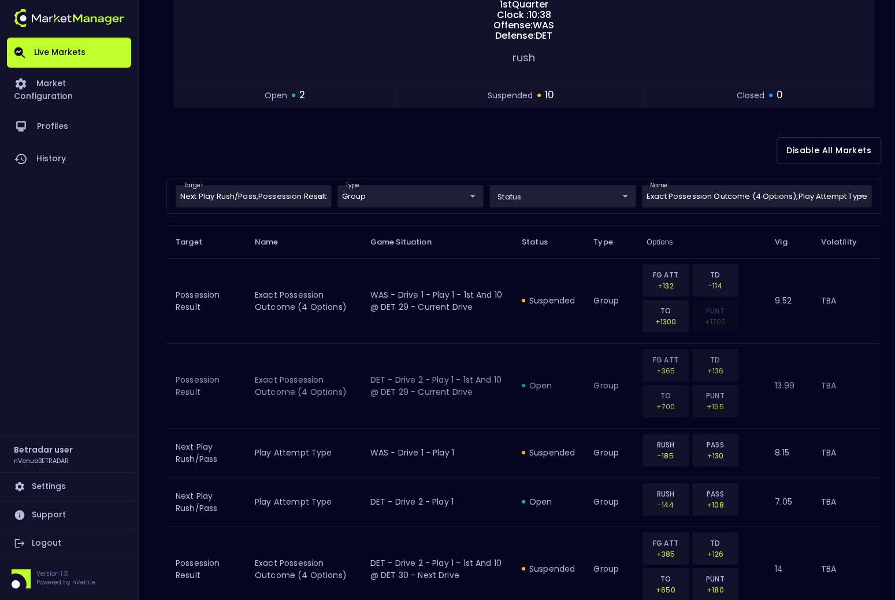
scroll to position [195, 0]
click at [477, 147] on div "Disable All Markets" at bounding box center [523, 150] width 715 height 56
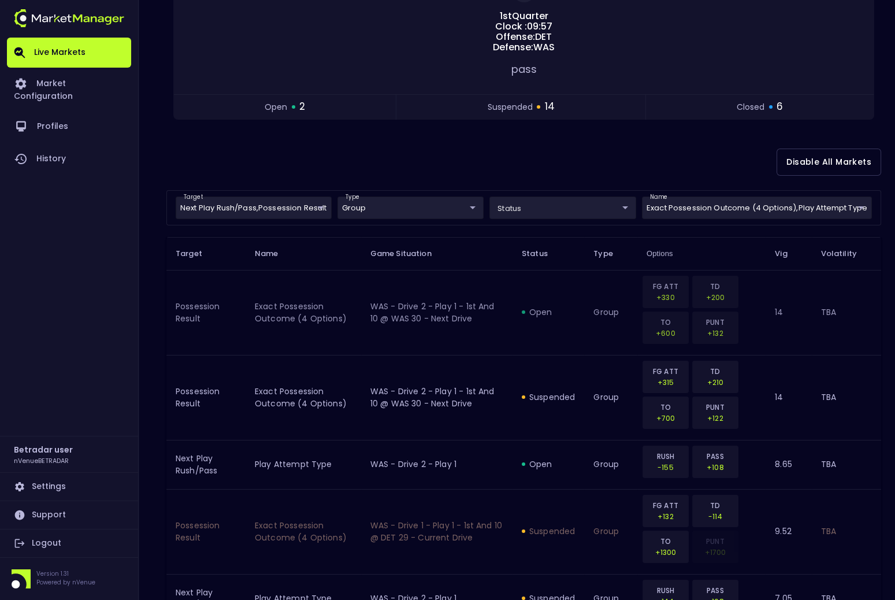
scroll to position [143, 0]
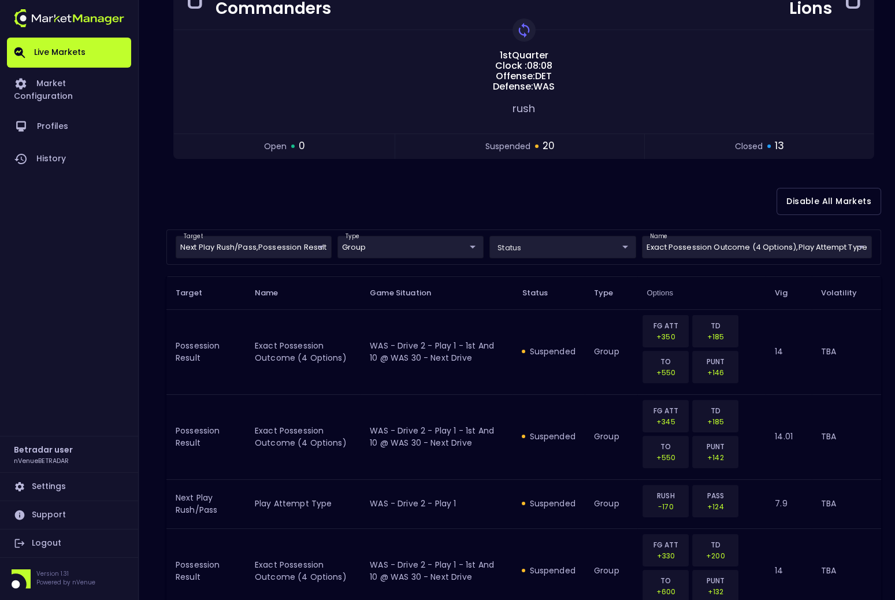
click at [483, 217] on div "Disable All Markets" at bounding box center [523, 201] width 715 height 56
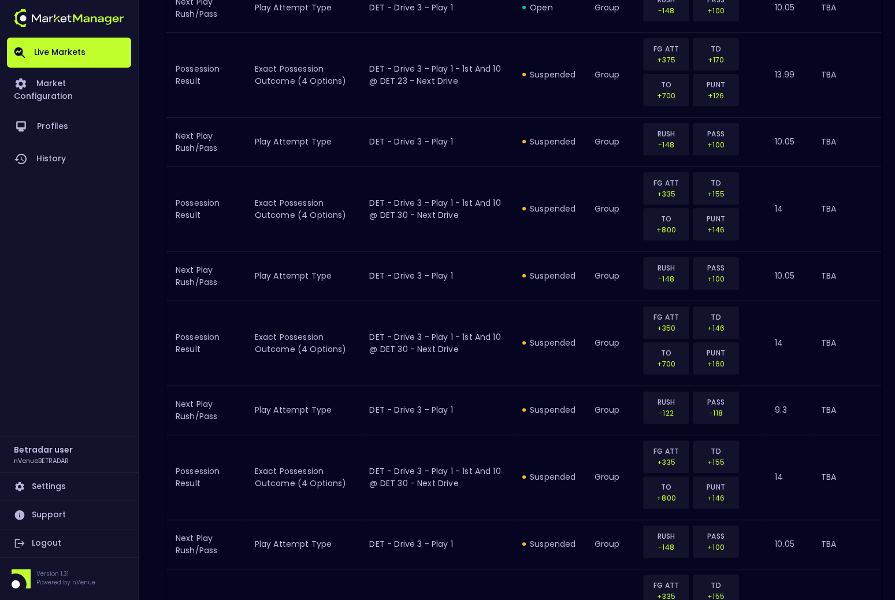
scroll to position [29, 0]
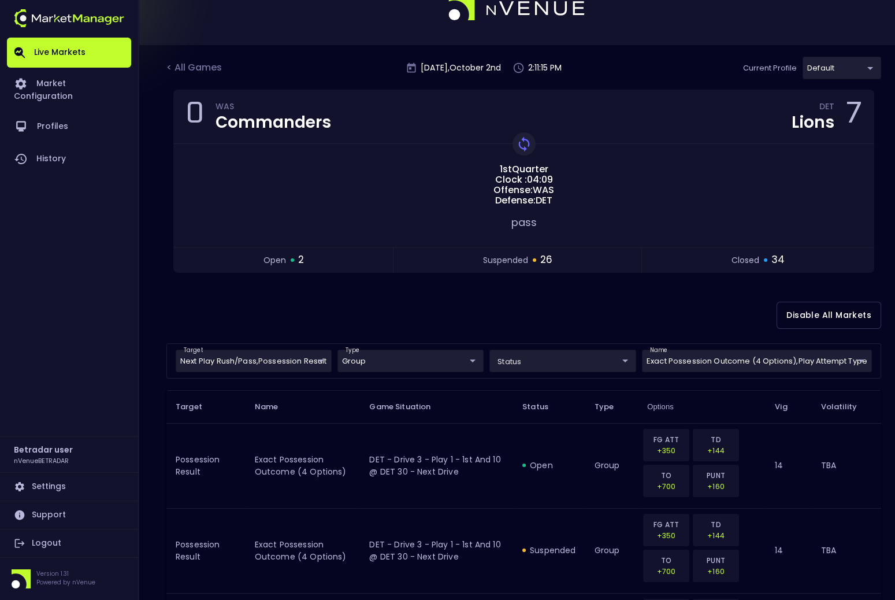
click at [573, 313] on div "Disable All Markets" at bounding box center [523, 315] width 715 height 56
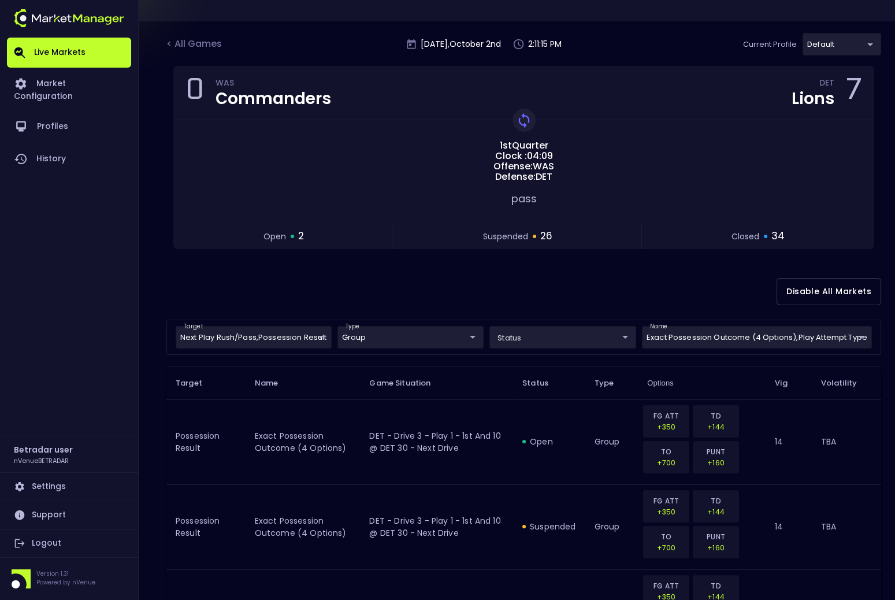
scroll to position [56, 0]
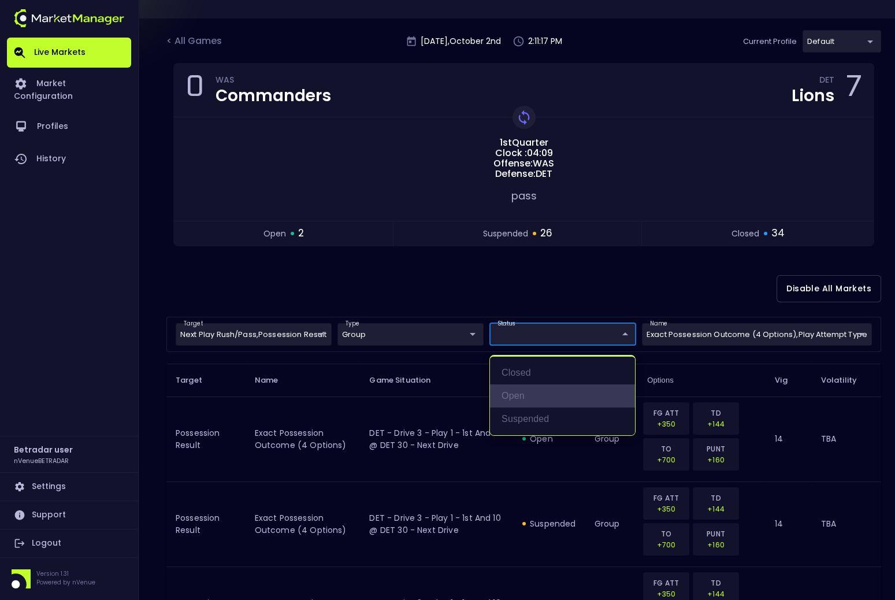
click at [537, 392] on li "open" at bounding box center [562, 395] width 145 height 23
type input "open"
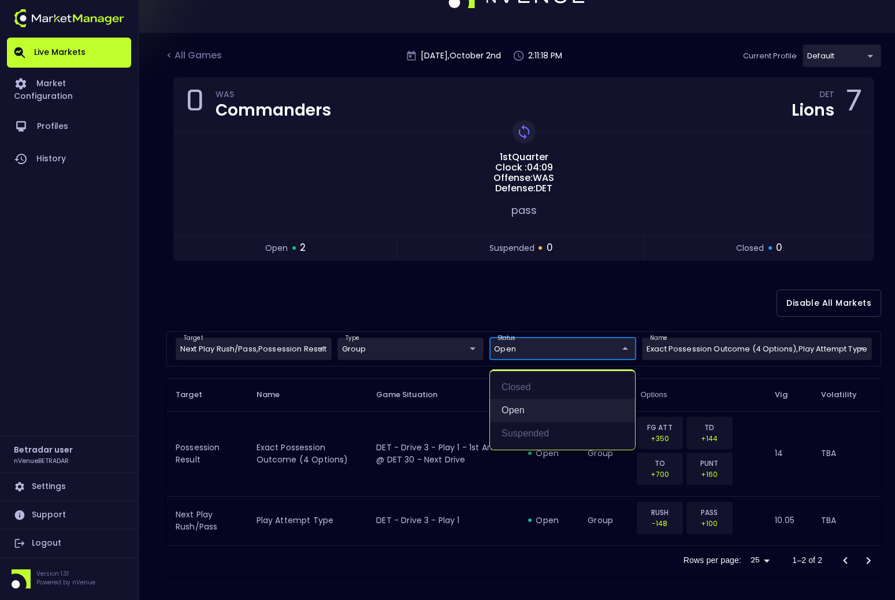
click at [513, 405] on li "open" at bounding box center [562, 410] width 145 height 23
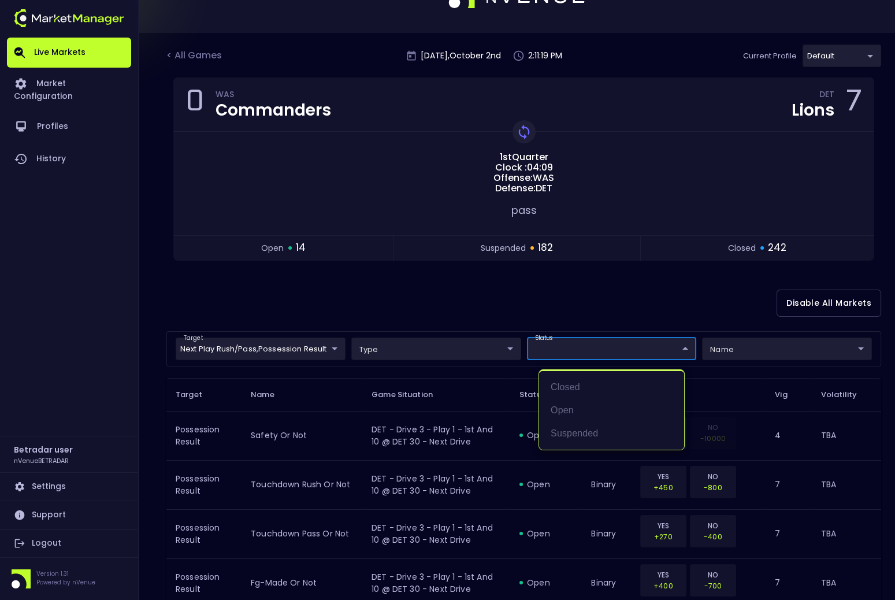
click at [498, 287] on div at bounding box center [447, 300] width 895 height 600
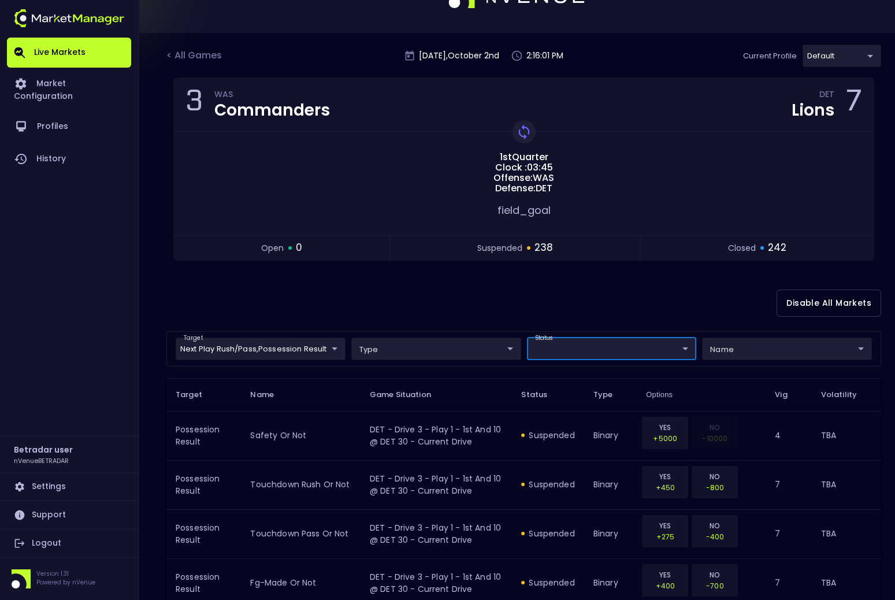
click at [477, 328] on div "Disable All Markets" at bounding box center [523, 303] width 715 height 56
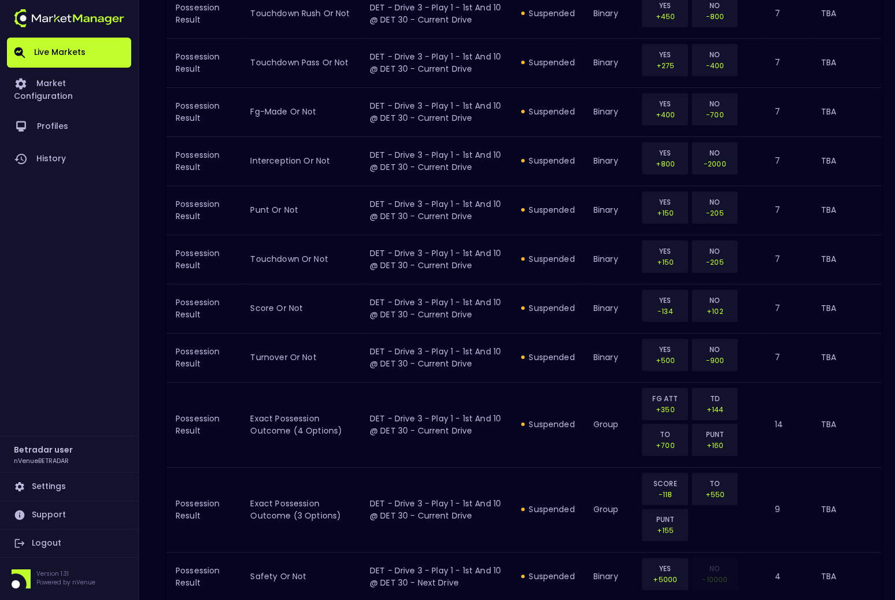
scroll to position [0, 0]
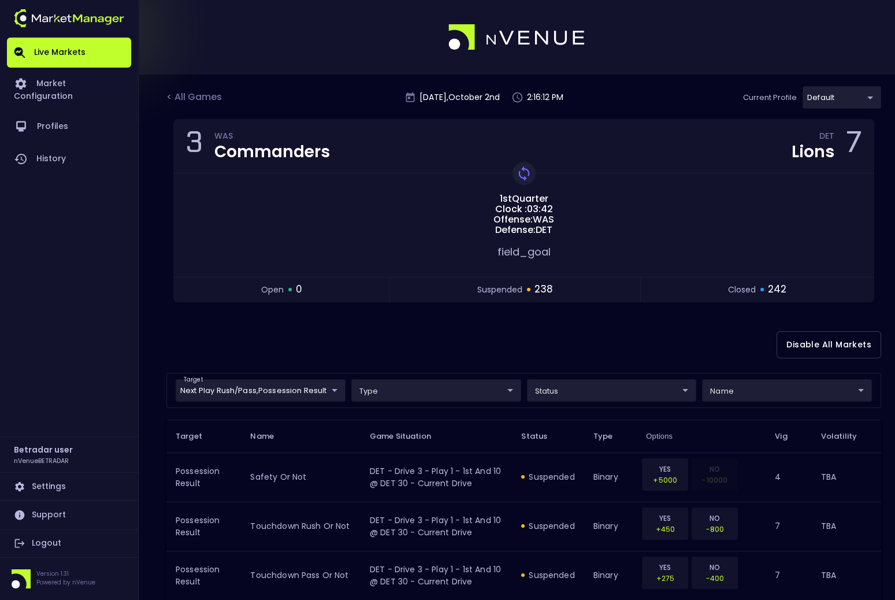
click at [378, 348] on div "Disable All Markets" at bounding box center [523, 345] width 715 height 56
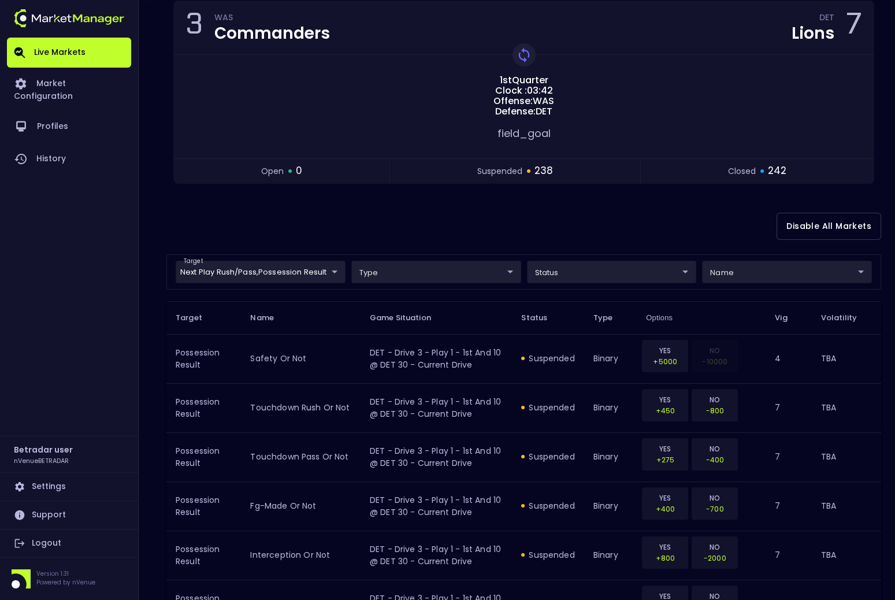
scroll to position [173, 0]
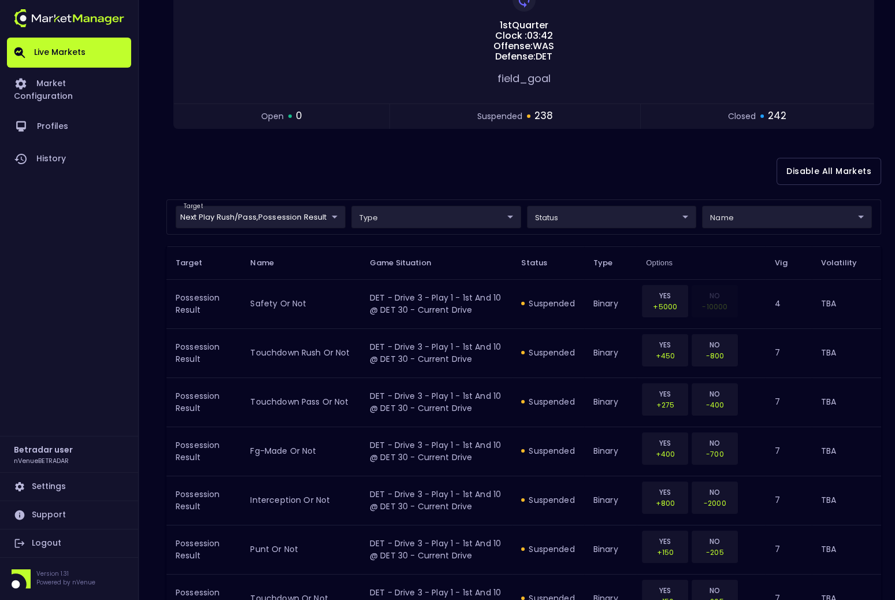
click at [432, 175] on div "Disable All Markets" at bounding box center [523, 171] width 715 height 56
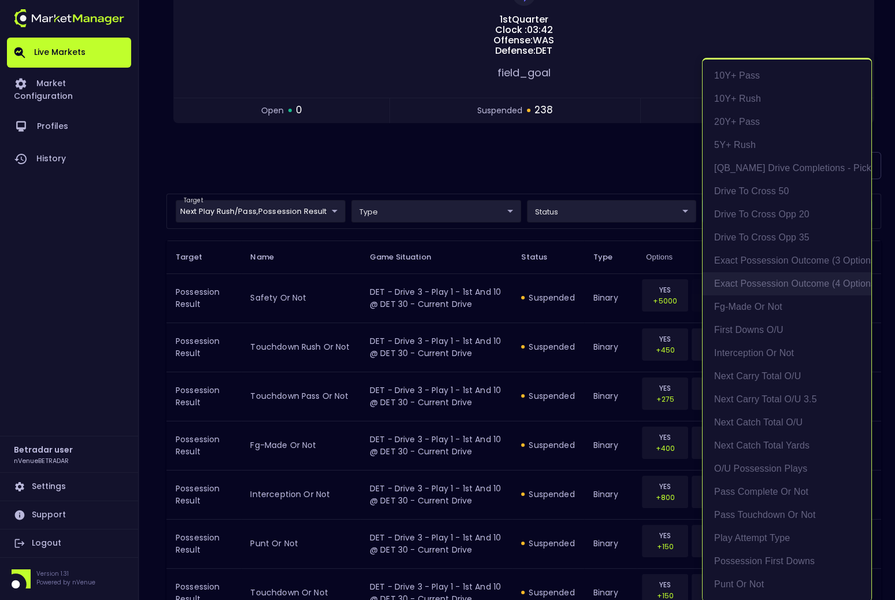
click at [754, 285] on li "exact possession outcome (4 options)" at bounding box center [787, 283] width 169 height 23
type input "group"
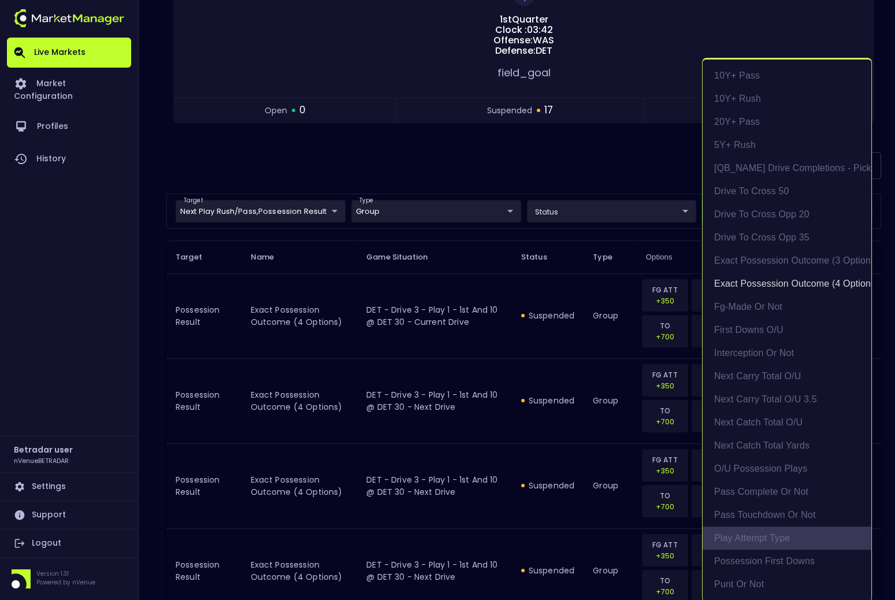
click at [777, 545] on li "Play Attempt Type" at bounding box center [787, 537] width 169 height 23
type input "exact possession outcome (4 options),Play Attempt Type"
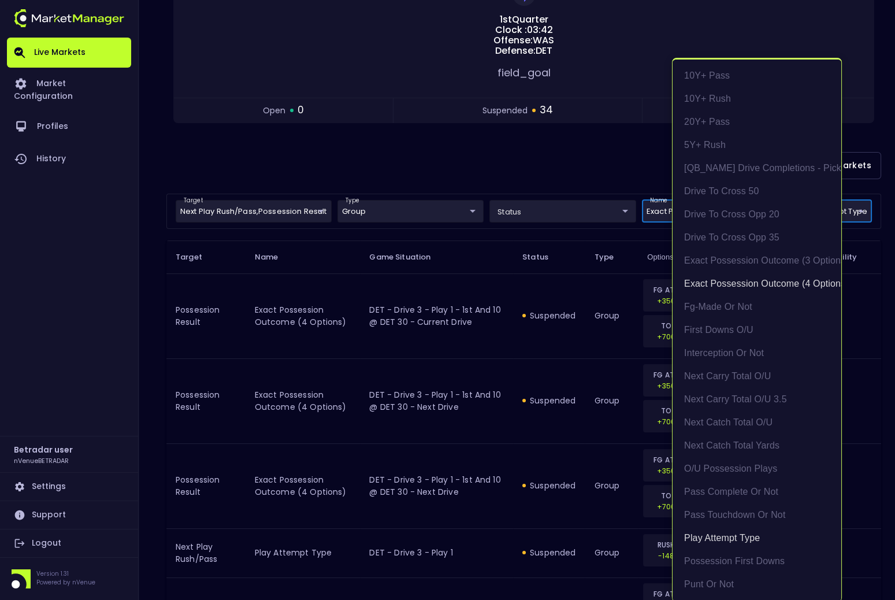
click at [518, 173] on div at bounding box center [447, 300] width 895 height 600
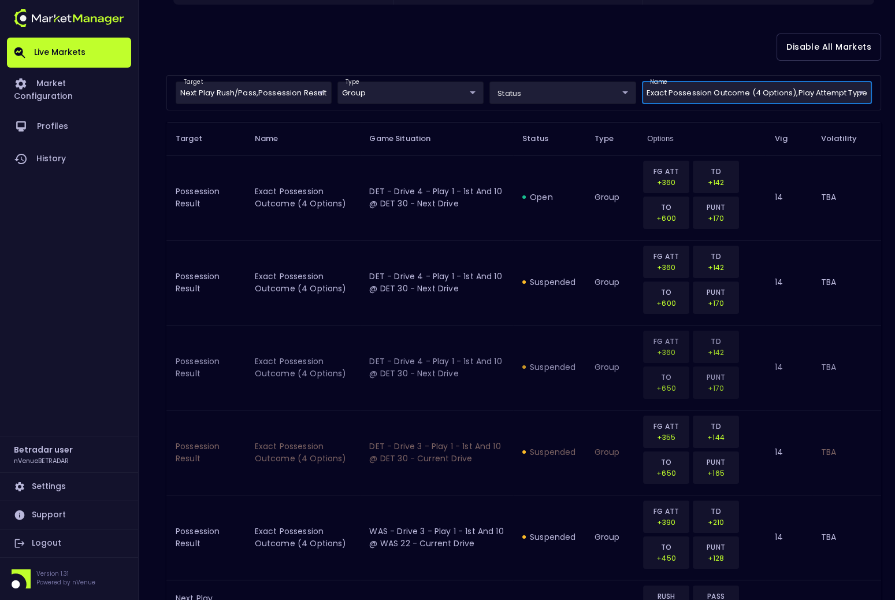
scroll to position [0, 0]
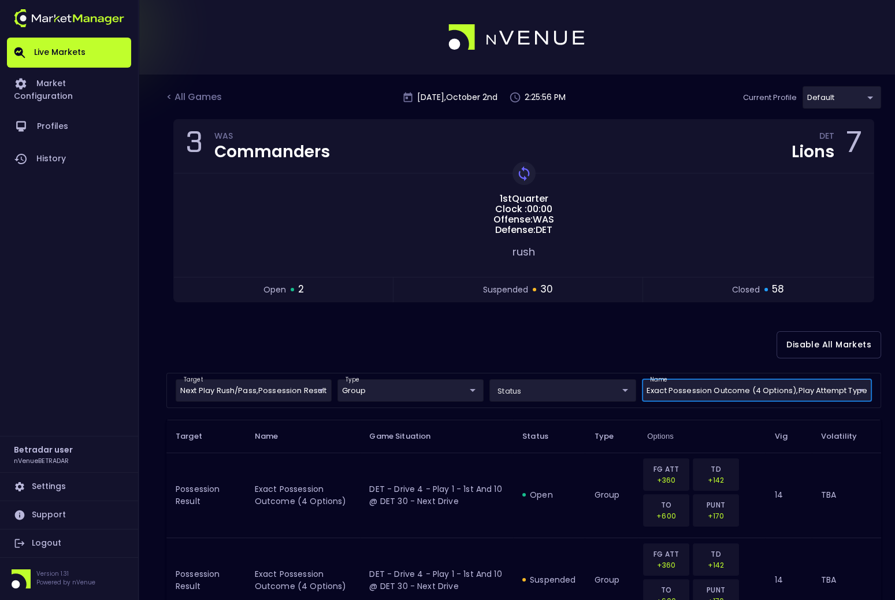
click at [596, 349] on div "Disable All Markets" at bounding box center [523, 345] width 715 height 56
